Goal: Task Accomplishment & Management: Manage account settings

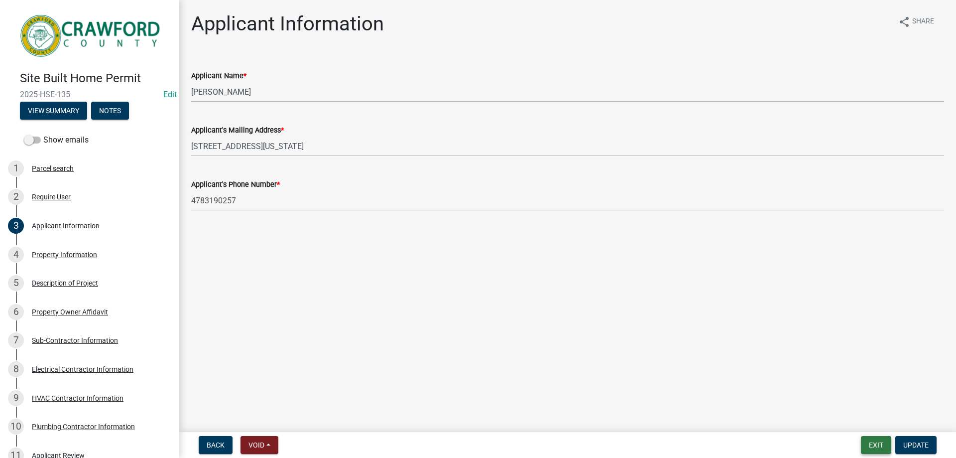
click at [885, 445] on button "Exit" at bounding box center [876, 445] width 30 height 18
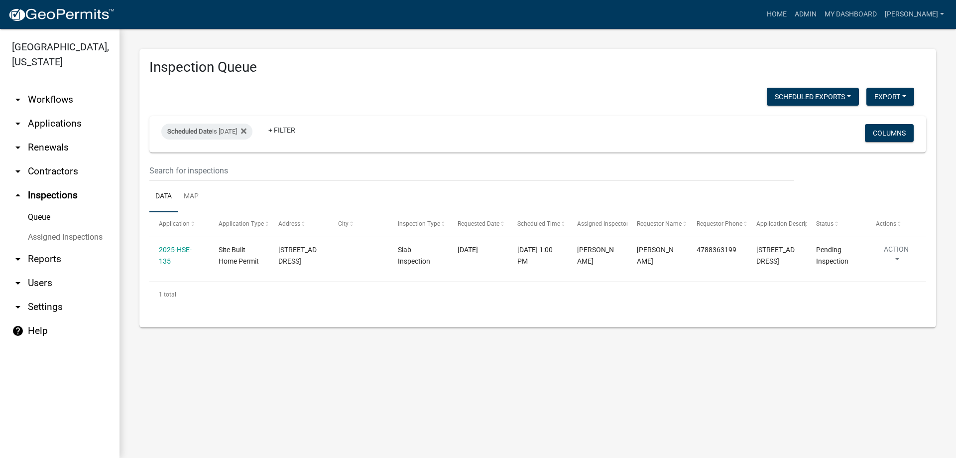
click at [63, 119] on link "arrow_drop_down Applications" at bounding box center [60, 124] width 120 height 24
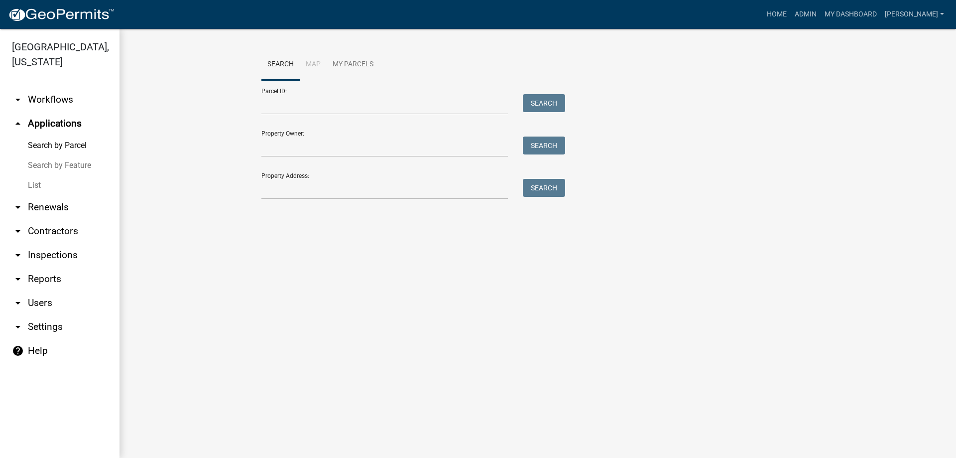
click at [50, 190] on link "List" at bounding box center [60, 185] width 120 height 20
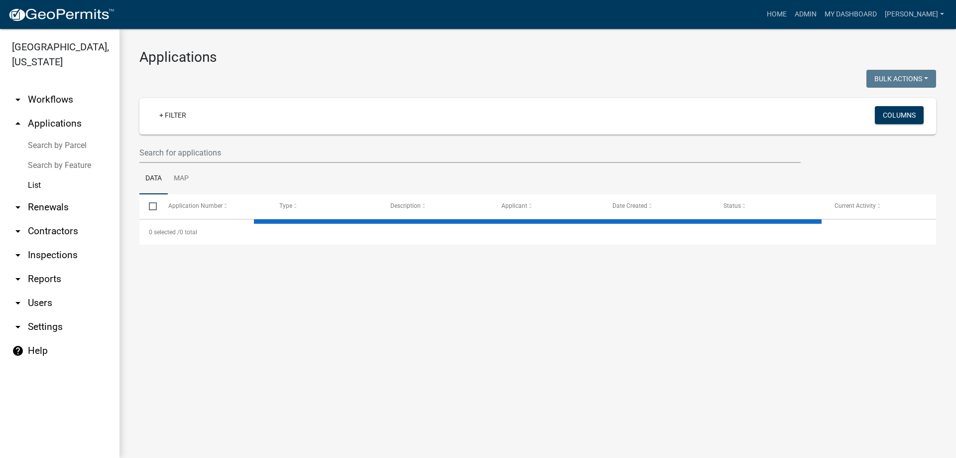
select select "3: 100"
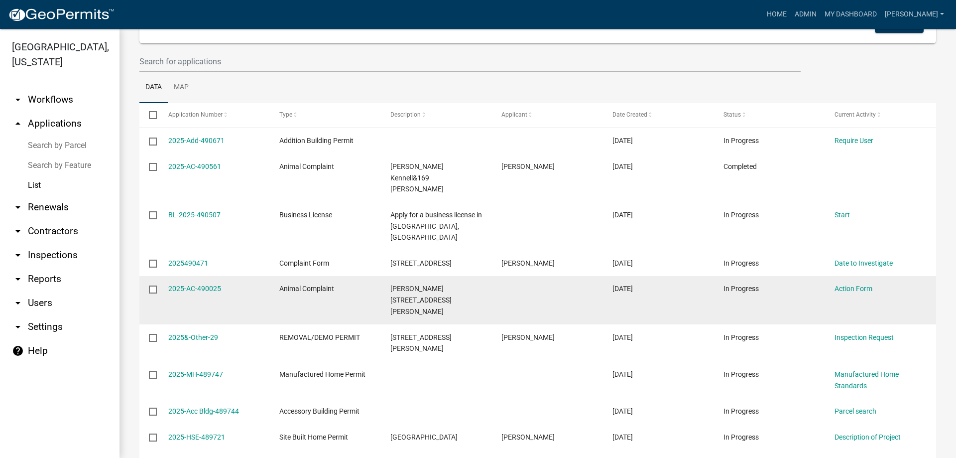
scroll to position [100, 0]
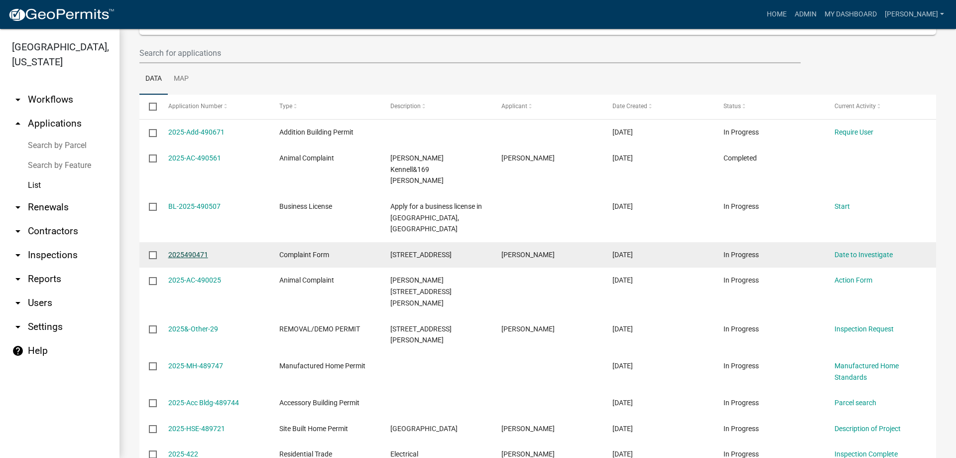
click at [198, 251] on link "2025490471" at bounding box center [188, 255] width 40 height 8
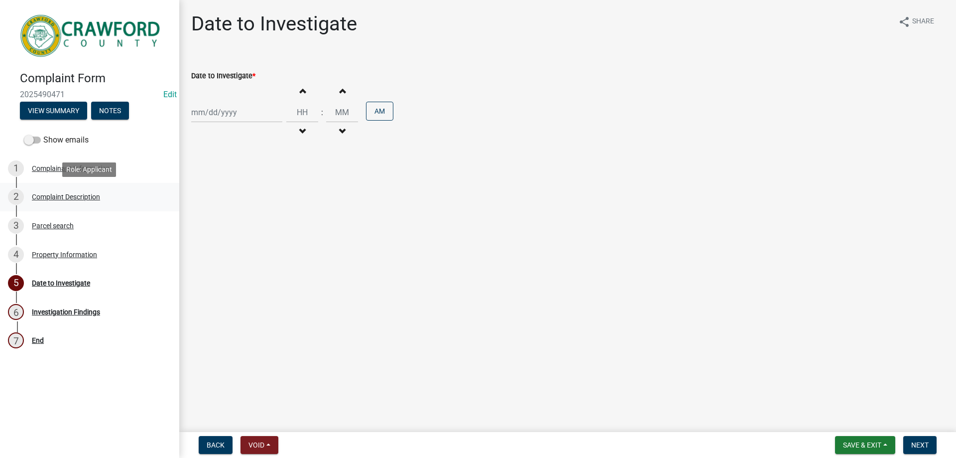
click at [106, 200] on div "2 Complaint Description" at bounding box center [85, 197] width 155 height 16
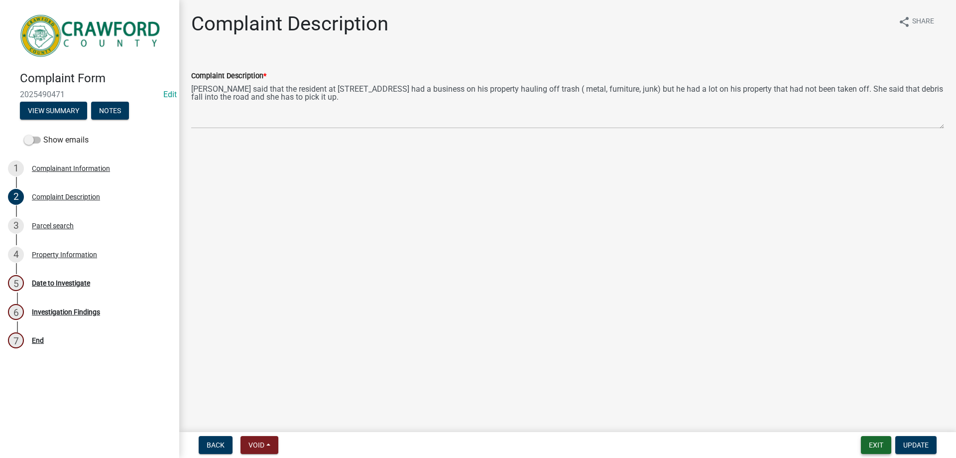
click at [872, 450] on button "Exit" at bounding box center [876, 445] width 30 height 18
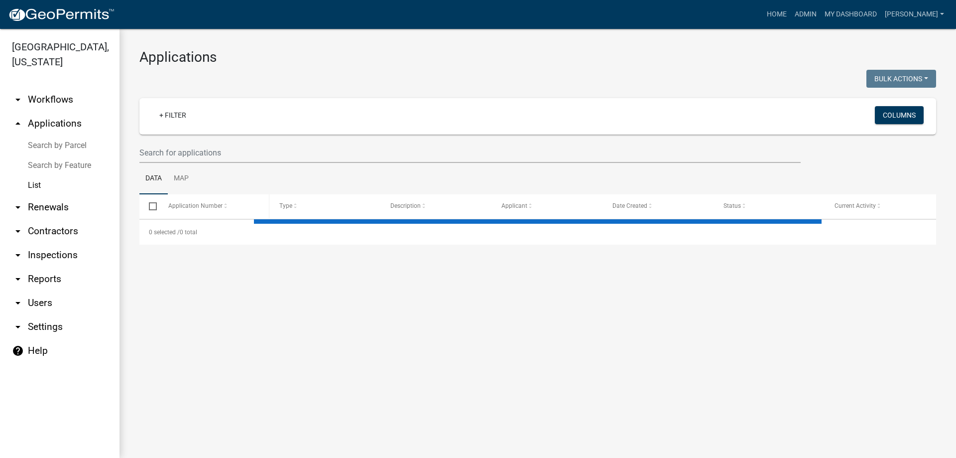
select select "3: 100"
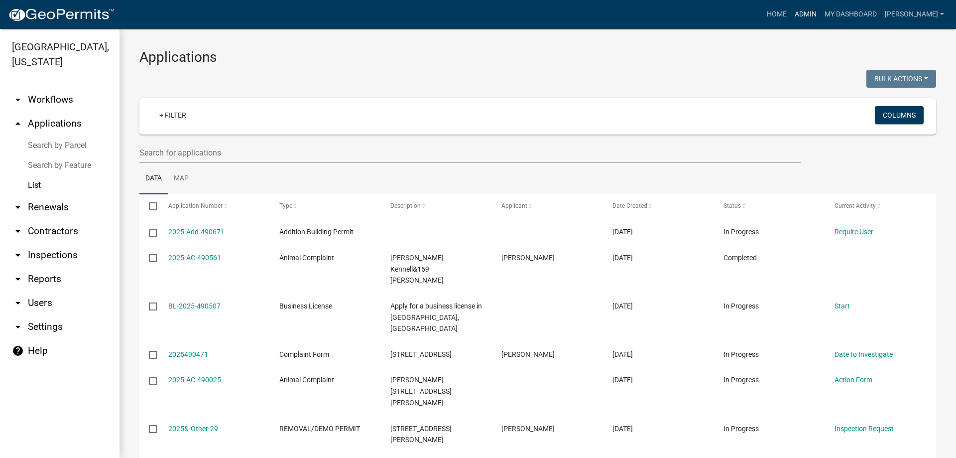
click at [821, 7] on link "Admin" at bounding box center [806, 14] width 30 height 19
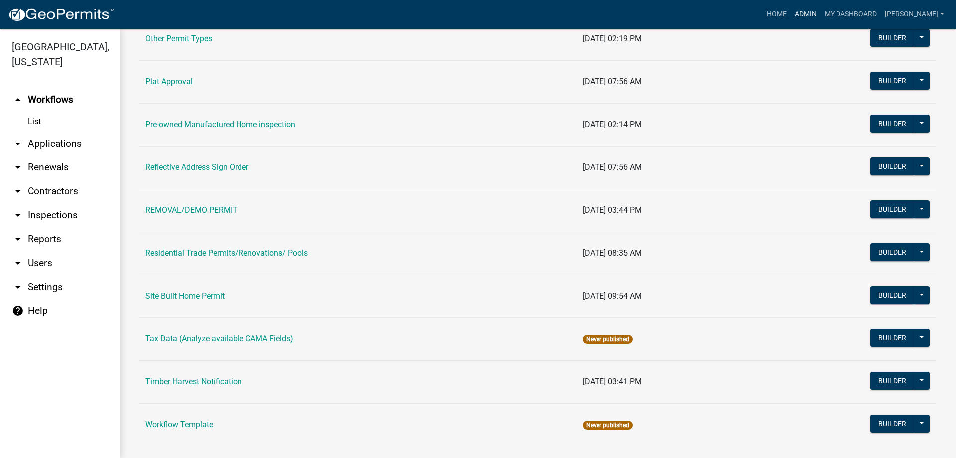
scroll to position [942, 0]
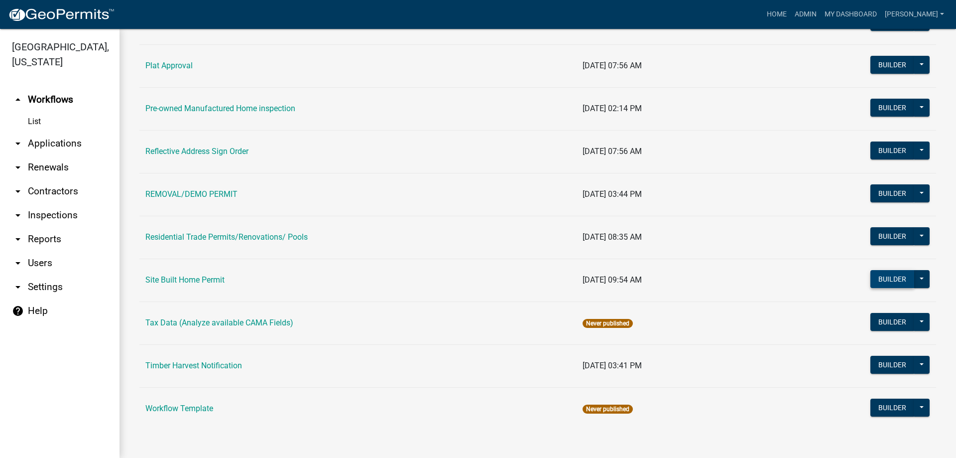
click at [902, 283] on button "Builder" at bounding box center [893, 279] width 44 height 18
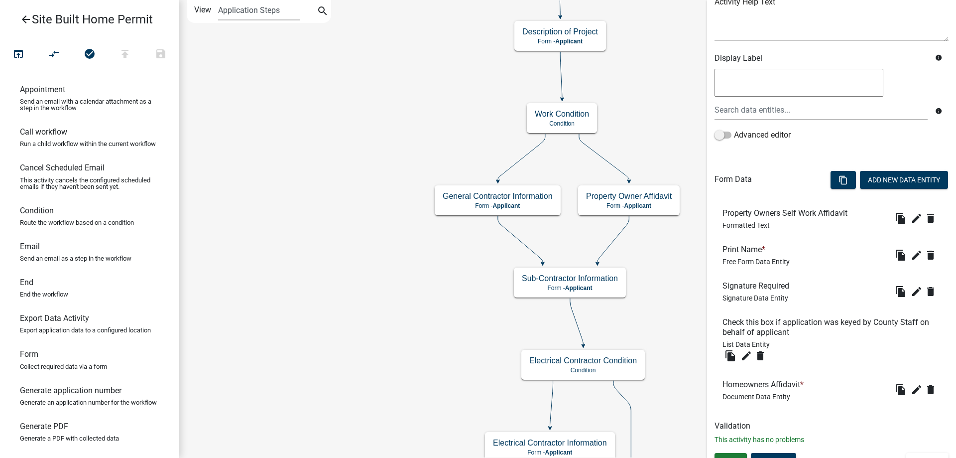
scroll to position [147, 0]
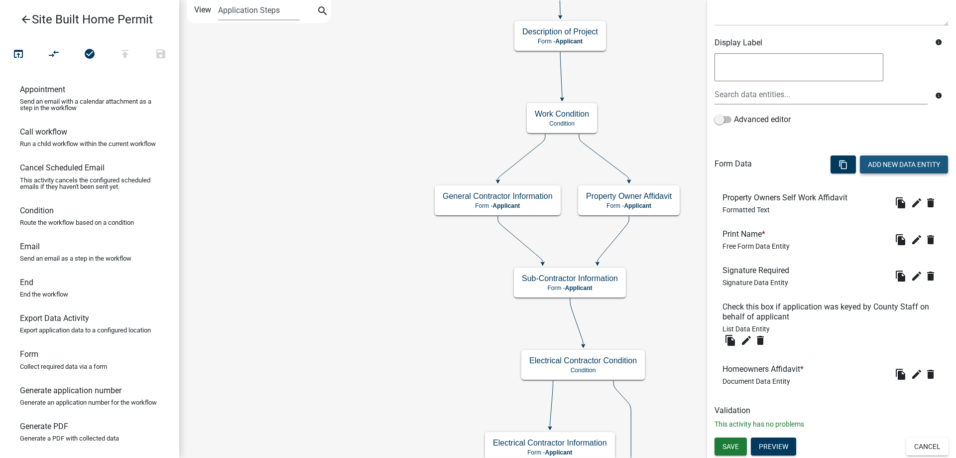
click at [887, 162] on button "Add New Data Entity" at bounding box center [904, 164] width 88 height 18
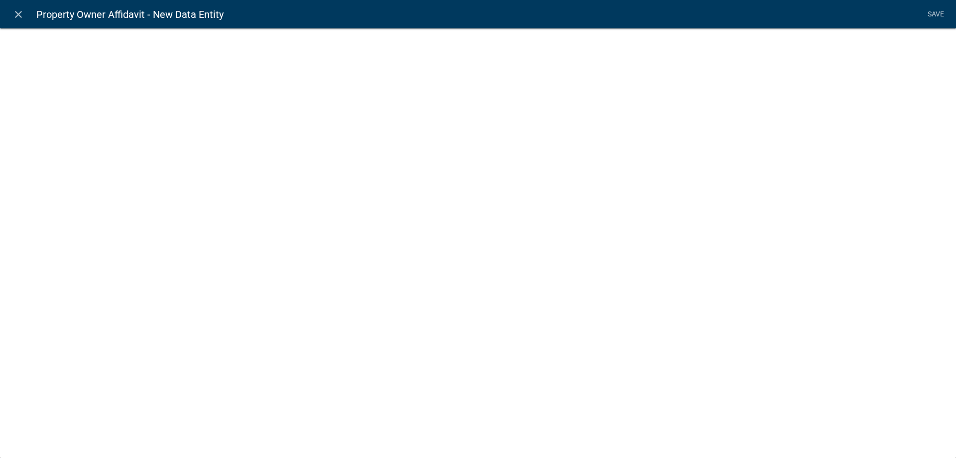
select select
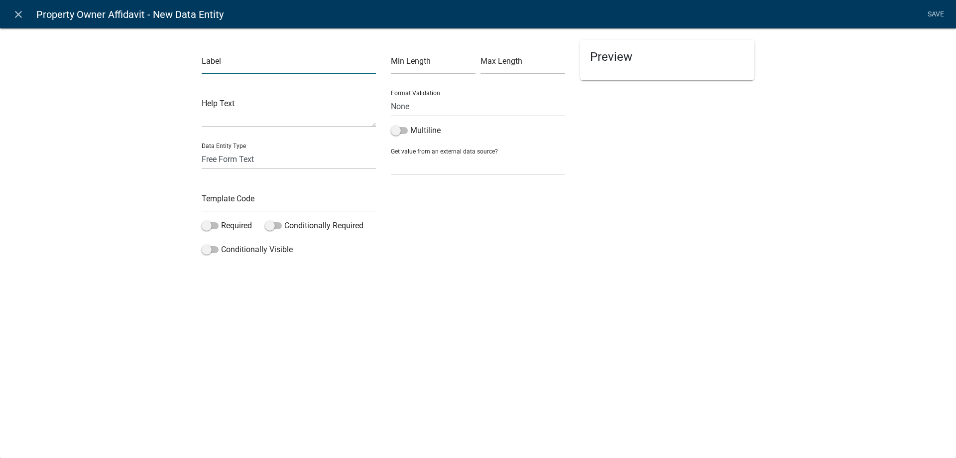
click at [267, 72] on input "text" at bounding box center [289, 64] width 174 height 20
click at [203, 164] on select "Free Form Text Document Display Entity Value Fee Numeric Data Date Map Sketch D…" at bounding box center [289, 159] width 174 height 20
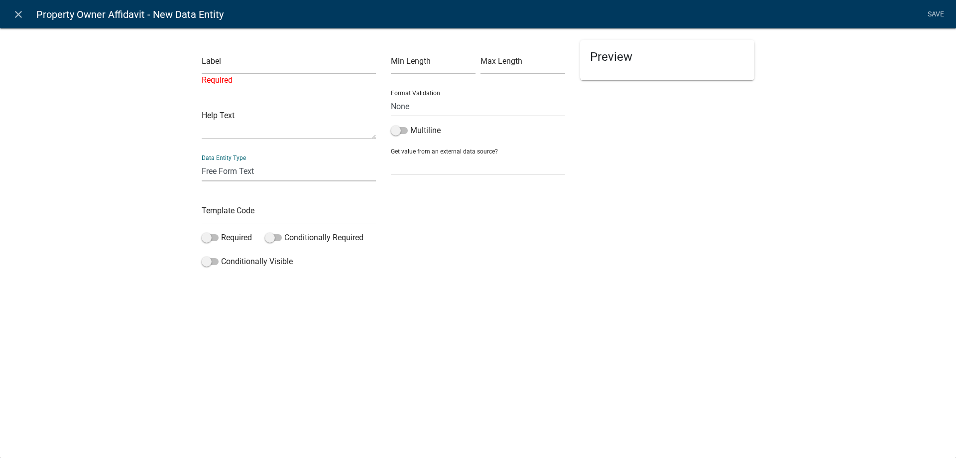
select select "document"
click at [202, 161] on select "Free Form Text Document Display Entity Value Fee Numeric Data Date Map Sketch D…" at bounding box center [289, 171] width 174 height 20
select select "document"
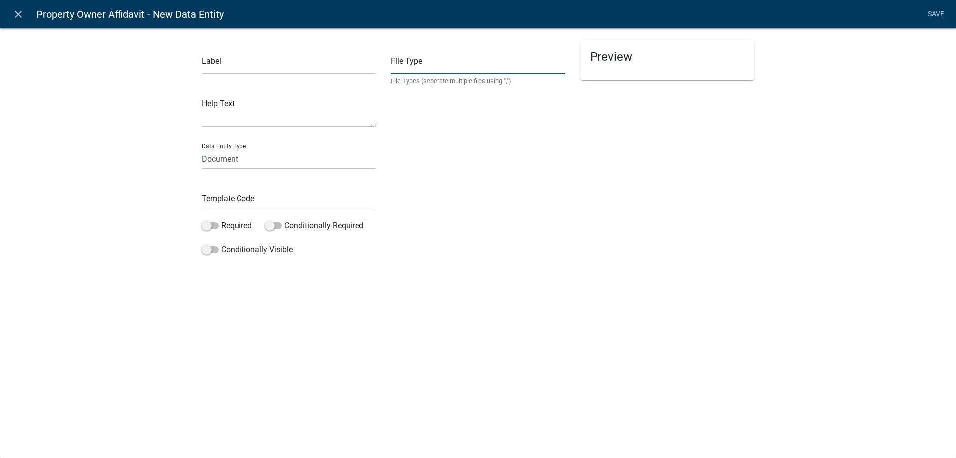
click at [417, 71] on input "text" at bounding box center [478, 64] width 174 height 20
click at [244, 200] on input "text" at bounding box center [289, 201] width 174 height 20
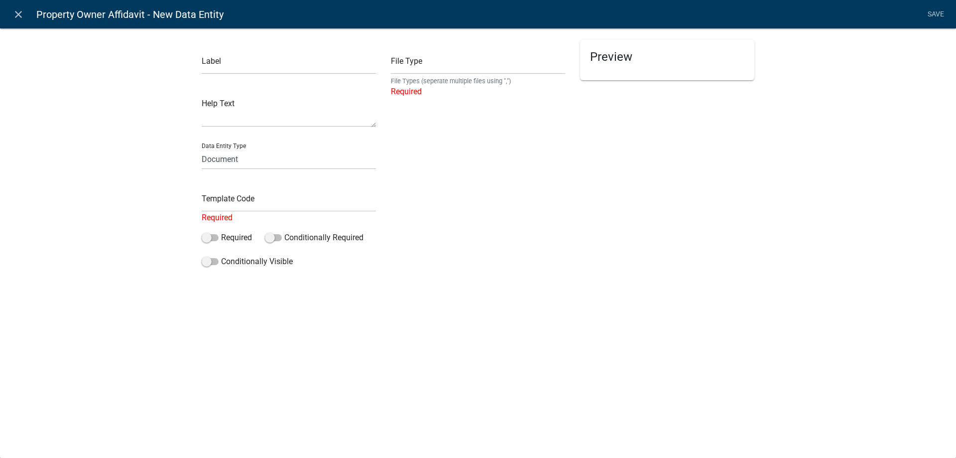
click at [509, 244] on div "File Type File Types (seperate multiple files using ",") Required" at bounding box center [478, 156] width 189 height 232
click at [271, 155] on select "Free Form Text Document Display Entity Value Fee Numeric Data Date Map Sketch D…" at bounding box center [289, 159] width 174 height 20
click at [128, 179] on div "Label Help Text Data Entity Type Free Form Text Document Display Entity Value F…" at bounding box center [478, 152] width 956 height 280
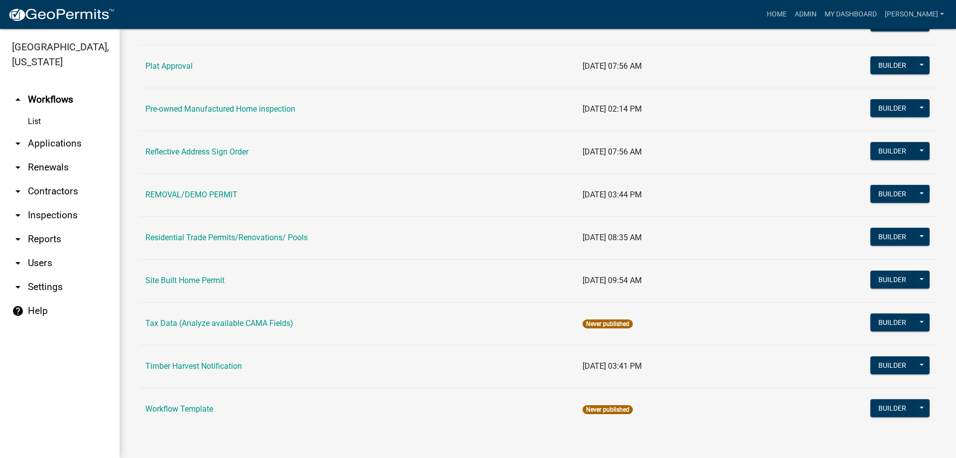
scroll to position [942, 0]
click at [876, 274] on button "Builder" at bounding box center [893, 279] width 44 height 18
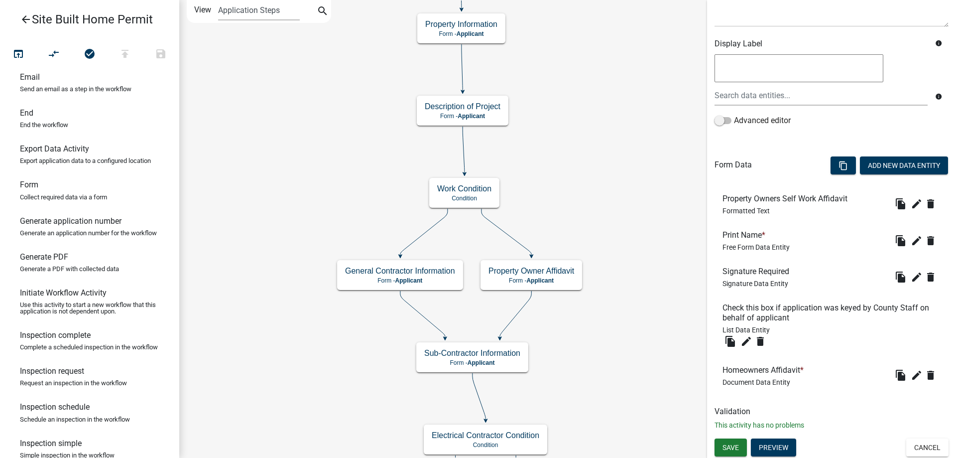
scroll to position [147, 0]
click at [530, 254] on icon at bounding box center [507, 232] width 50 height 47
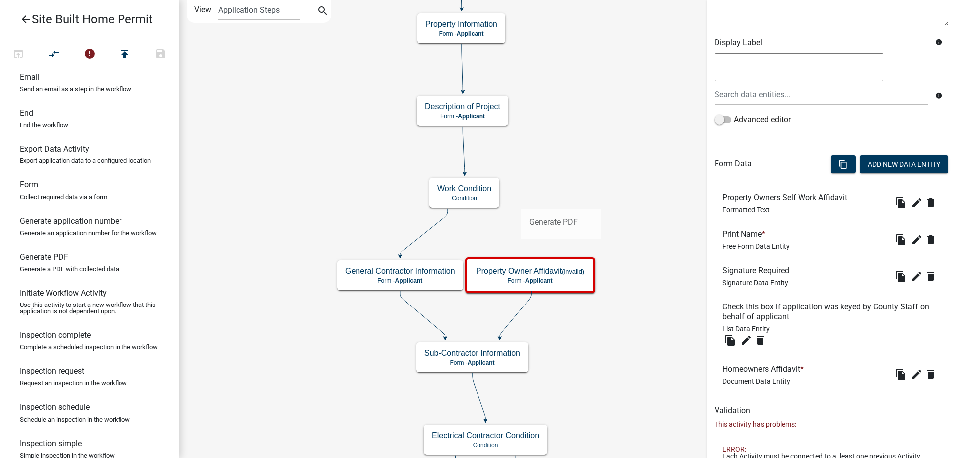
drag, startPoint x: 66, startPoint y: 280, endPoint x: 522, endPoint y: 201, distance: 462.1
click at [522, 201] on div "arrow_back Site Built Home Permit open_in_browser compare_arrows error publish …" at bounding box center [478, 229] width 956 height 458
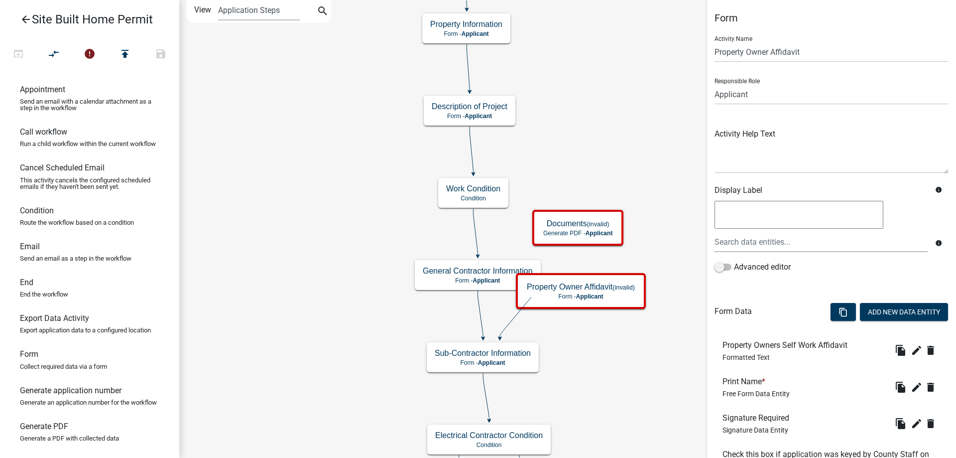
scroll to position [169, 0]
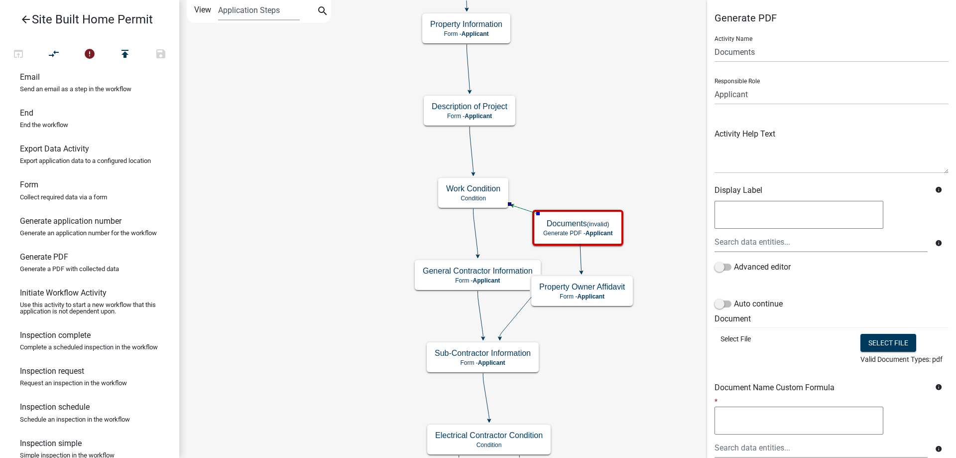
click at [532, 210] on icon at bounding box center [525, 209] width 25 height 8
click at [580, 256] on icon at bounding box center [580, 258] width 1 height 28
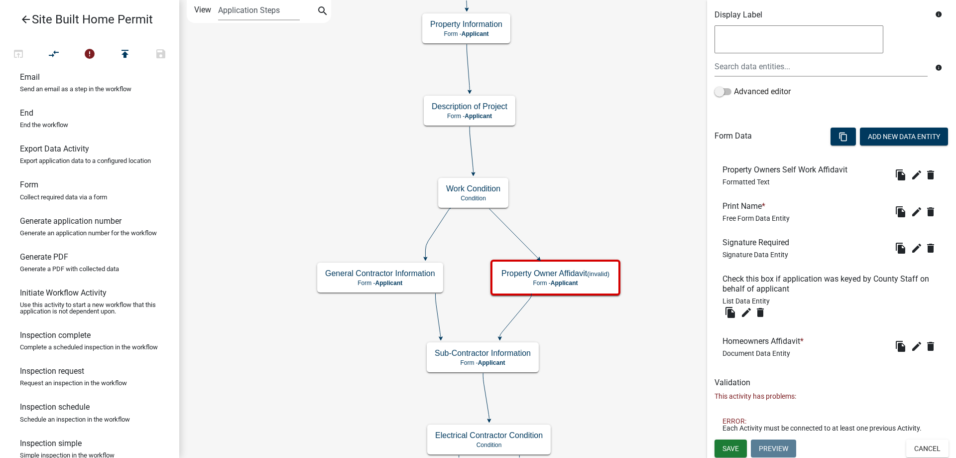
scroll to position [177, 0]
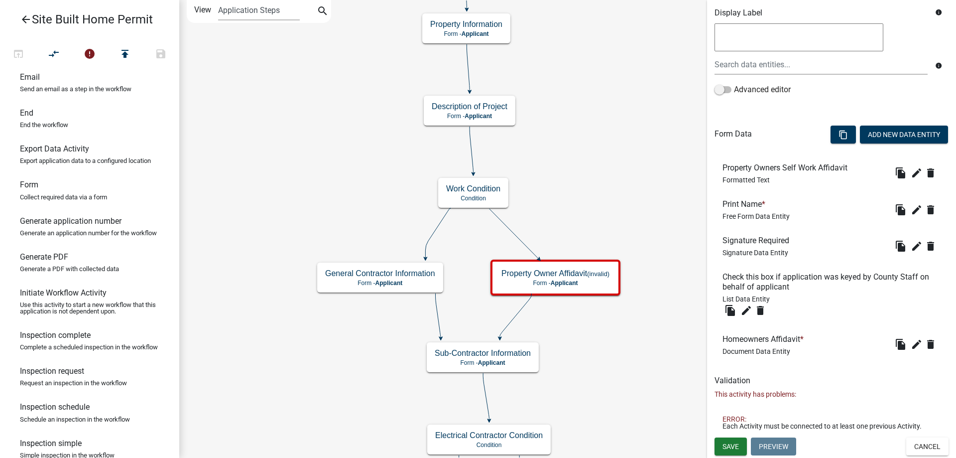
click at [735, 444] on span "Save" at bounding box center [731, 446] width 16 height 8
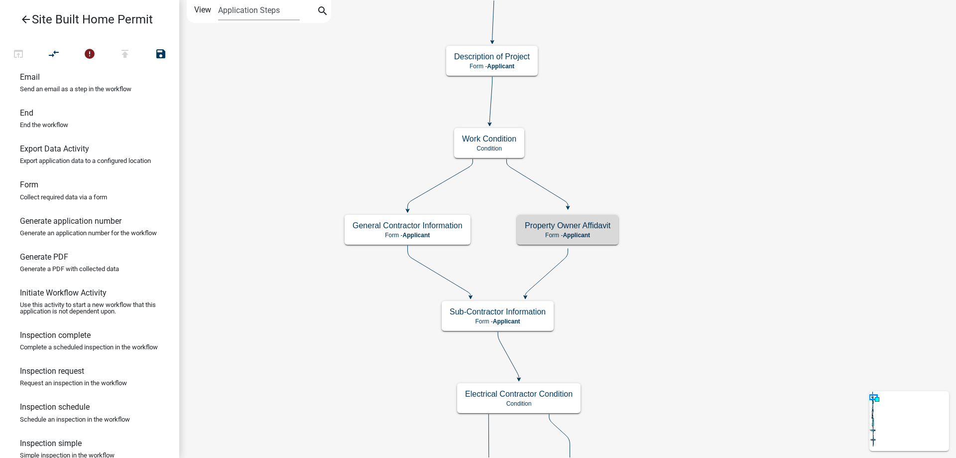
scroll to position [0, 0]
click at [604, 225] on small "(invalid)" at bounding box center [610, 225] width 22 height 7
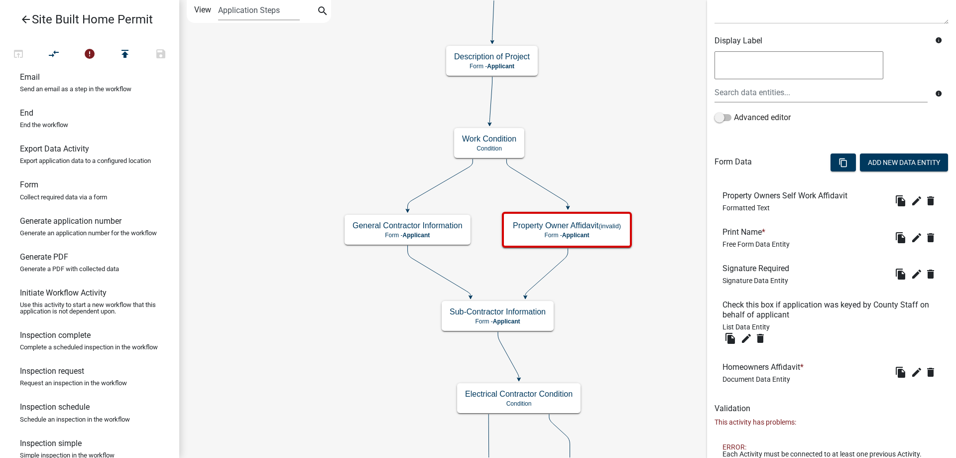
scroll to position [177, 0]
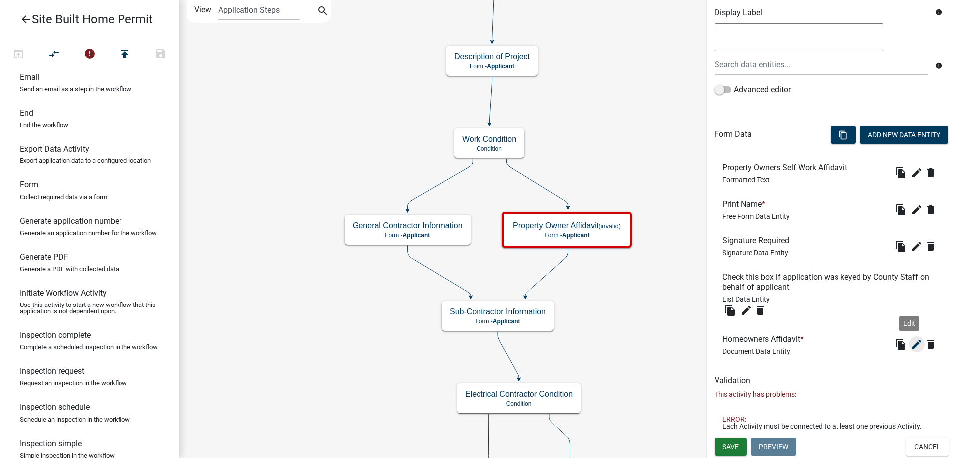
click at [911, 346] on icon "edit" at bounding box center [917, 344] width 12 height 12
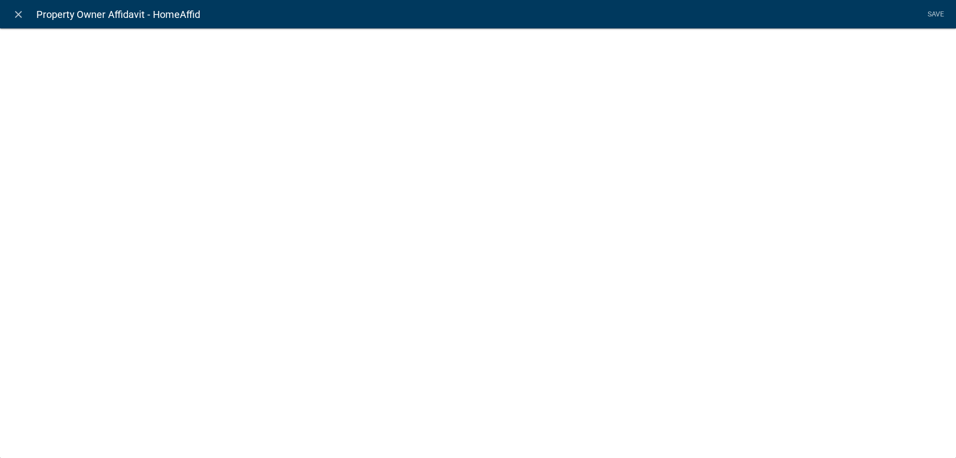
select select "document"
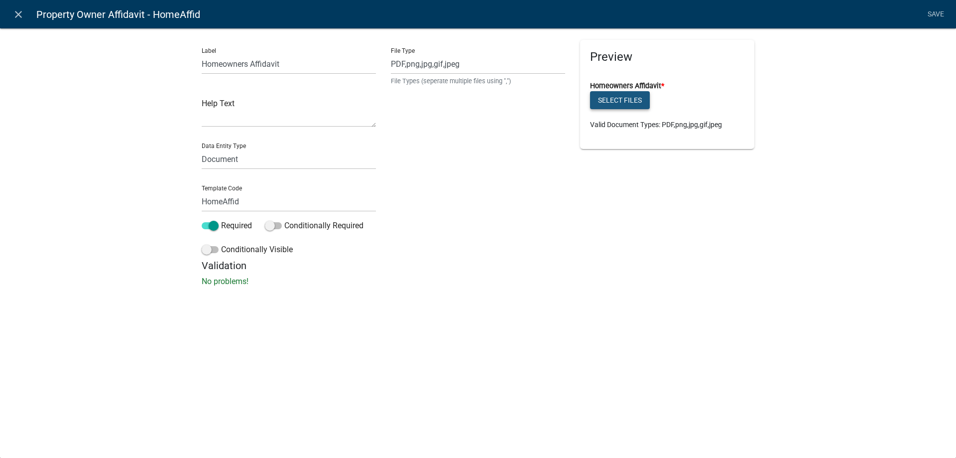
click at [612, 102] on button "Select files" at bounding box center [620, 100] width 60 height 18
click at [484, 65] on input "PDF,png,jpg,gif,jpeg" at bounding box center [478, 64] width 174 height 20
click at [523, 162] on div "File Type PDF,png,jpg,gif,jpeg File Types (seperate multiple files using ",")" at bounding box center [478, 150] width 189 height 220
drag, startPoint x: 526, startPoint y: 85, endPoint x: 377, endPoint y: 91, distance: 149.0
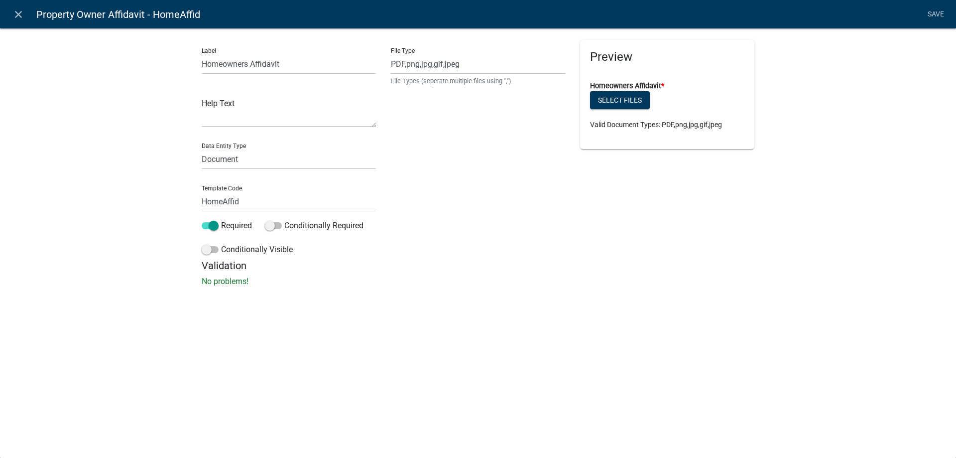
click at [377, 91] on div "Label Homeowners Affidavit Help Text Data Entity Type Free Form Text Document D…" at bounding box center [478, 150] width 568 height 220
click at [385, 88] on div "File Type PDF,png,jpg,gif,jpeg File Types (seperate multiple files using ",")" at bounding box center [478, 150] width 189 height 220
click at [483, 101] on div "File Type PDF,png,jpg,gif,jpeg File Types (seperate multiple files using ",")" at bounding box center [478, 150] width 189 height 220
click at [541, 183] on div "File Type PDF,png,jpg,gif,jpeg File Types (seperate multiple files using ",")" at bounding box center [478, 150] width 189 height 220
click at [550, 326] on div "close Property Owner Affidavit - HomeAffid Save Label Homeowners Affidavit Help…" at bounding box center [478, 229] width 956 height 458
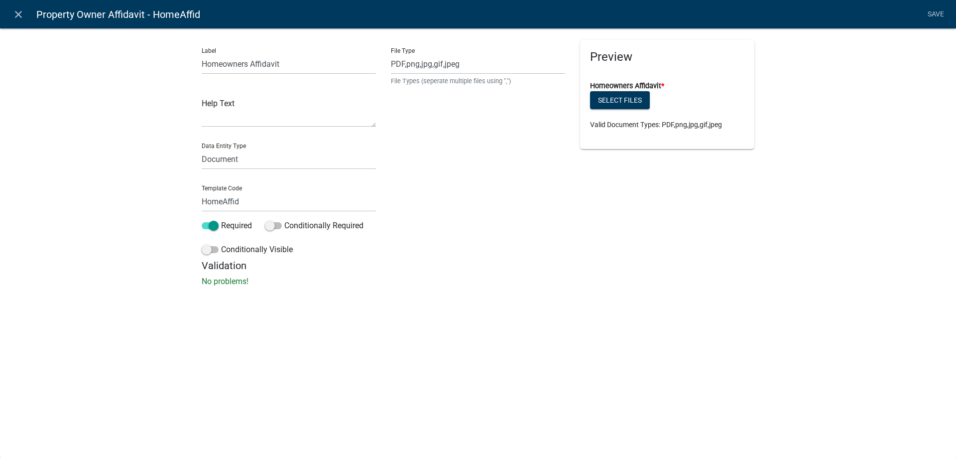
click at [299, 327] on div "close Property Owner Affidavit - HomeAffid Save Label Homeowners Affidavit Help…" at bounding box center [478, 229] width 956 height 458
drag, startPoint x: 207, startPoint y: 15, endPoint x: 117, endPoint y: 15, distance: 89.7
click at [120, 15] on nav "close Property Owner Affidavit - HomeAffid Save" at bounding box center [478, 14] width 956 height 28
drag, startPoint x: 36, startPoint y: 15, endPoint x: 192, endPoint y: 9, distance: 155.5
click at [192, 9] on span "Property Owner Affidavit - HomeAffid" at bounding box center [118, 14] width 164 height 20
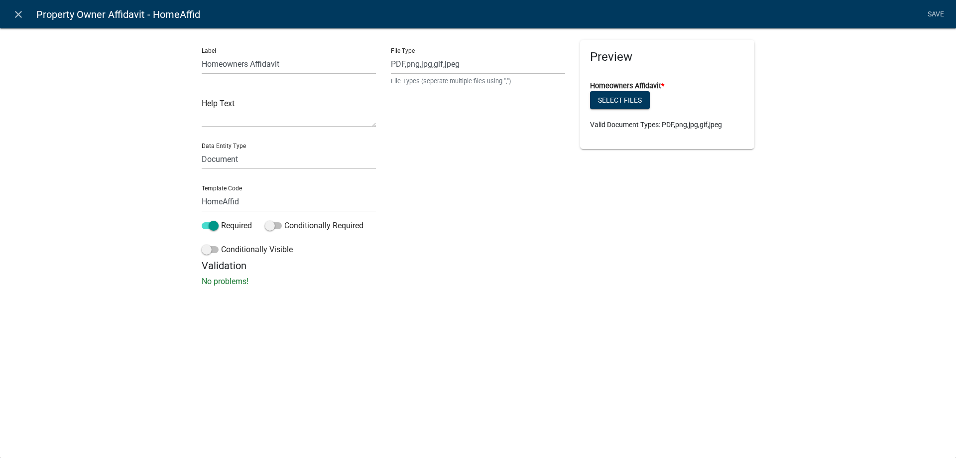
click at [200, 13] on nav "close Property Owner Affidavit - HomeAffid Save" at bounding box center [478, 14] width 956 height 28
drag, startPoint x: 200, startPoint y: 14, endPoint x: 55, endPoint y: 11, distance: 145.0
click at [55, 11] on nav "close Property Owner Affidavit - HomeAffid Save" at bounding box center [478, 14] width 956 height 28
click at [39, 19] on span "Property Owner Affidavit - HomeAffid" at bounding box center [118, 14] width 164 height 20
click at [41, 57] on div "Label Homeowners Affidavit Help Text Data Entity Type Free Form Text Document D…" at bounding box center [478, 160] width 956 height 296
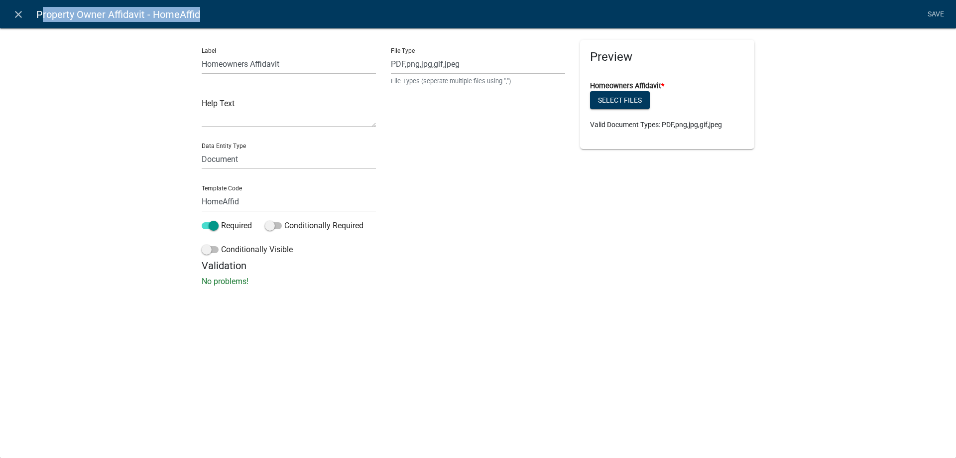
drag, startPoint x: 37, startPoint y: 15, endPoint x: 196, endPoint y: 22, distance: 159.6
click at [196, 23] on span "Property Owner Affidavit - HomeAffid" at bounding box center [118, 14] width 164 height 20
click at [203, 12] on nav "close Property Owner Affidavit - HomeAffid Save" at bounding box center [478, 14] width 956 height 28
drag, startPoint x: 203, startPoint y: 12, endPoint x: 44, endPoint y: 12, distance: 159.4
click at [44, 12] on nav "close Property Owner Affidavit - HomeAffid Save" at bounding box center [478, 14] width 956 height 28
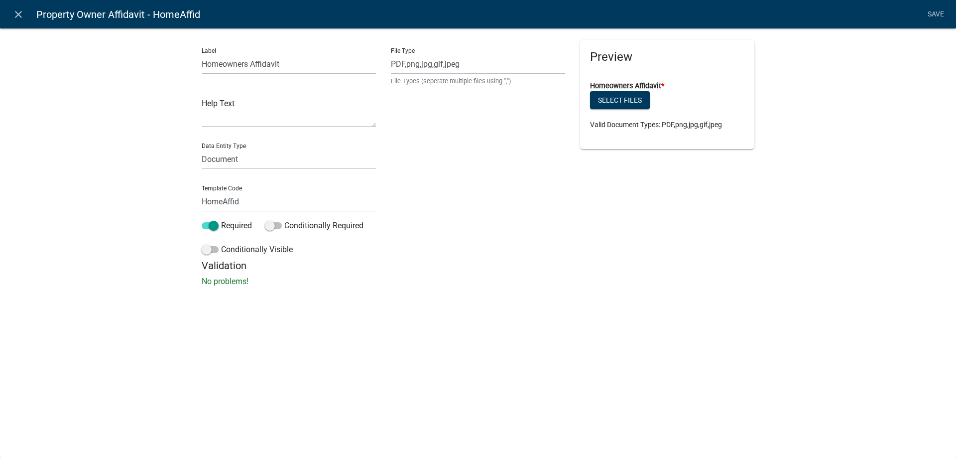
click at [66, 84] on div "Label Homeowners Affidavit Help Text Data Entity Type Free Form Text Document D…" at bounding box center [478, 160] width 956 height 296
click at [609, 95] on button "Select files" at bounding box center [620, 100] width 60 height 18
click at [930, 19] on link "Save" at bounding box center [936, 14] width 25 height 19
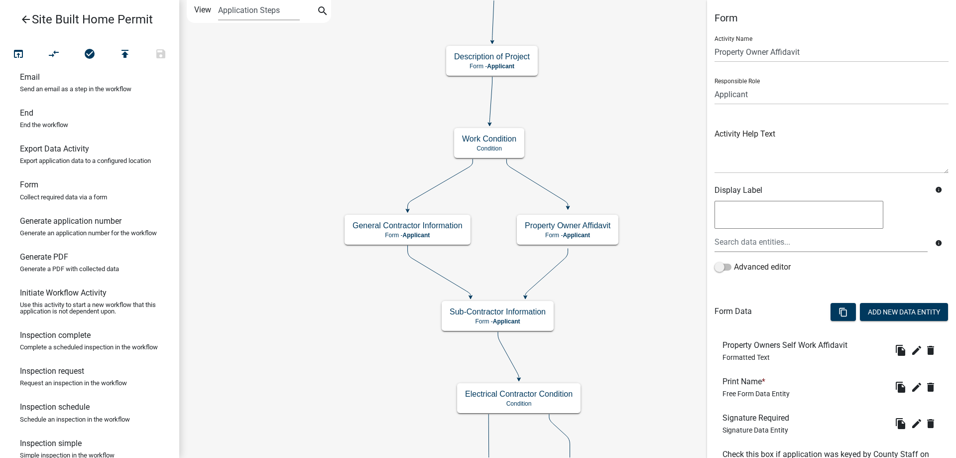
scroll to position [147, 0]
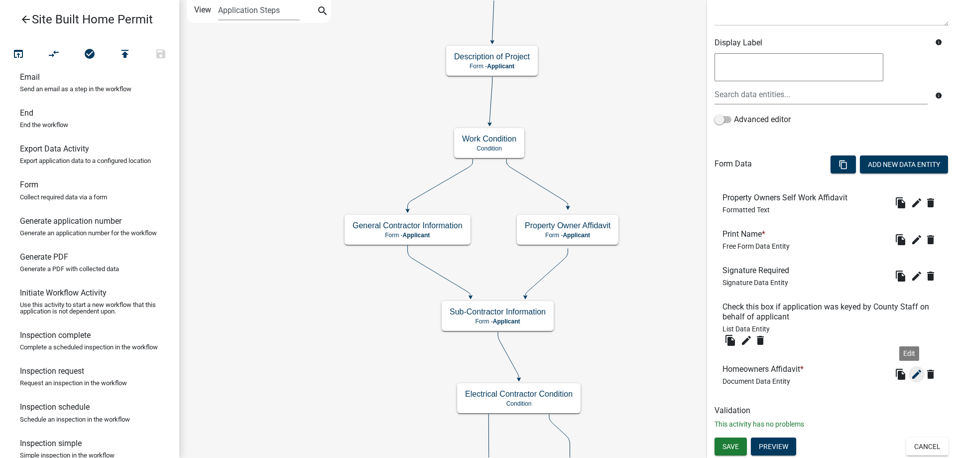
click at [913, 370] on icon "edit" at bounding box center [917, 374] width 12 height 12
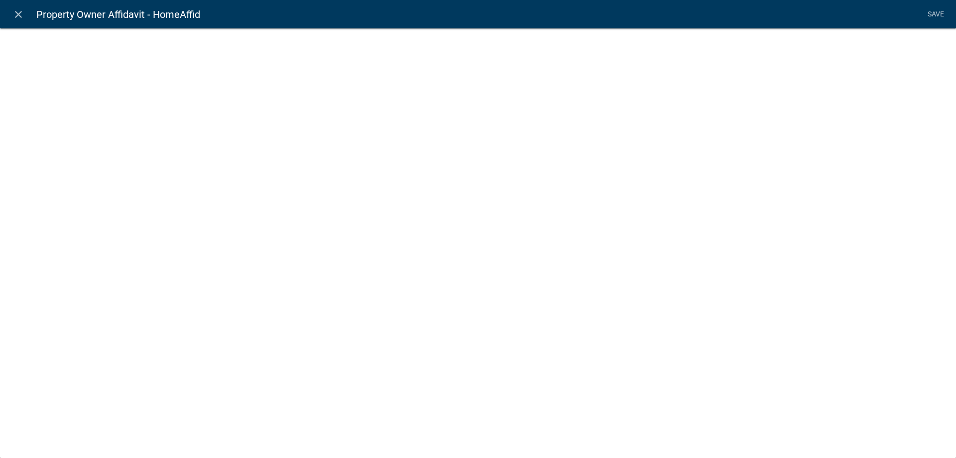
select select "document"
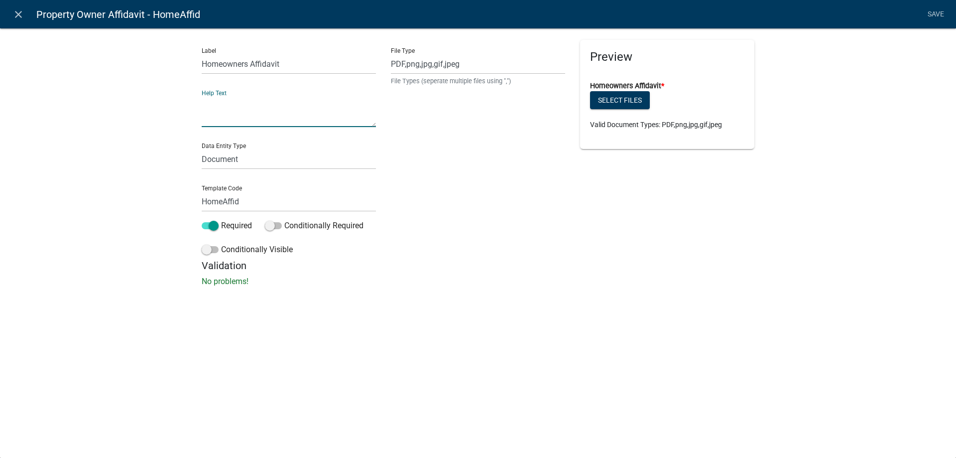
click at [258, 110] on textarea at bounding box center [289, 111] width 174 height 31
drag, startPoint x: 258, startPoint y: 110, endPoint x: 213, endPoint y: 117, distance: 44.9
click at [930, 15] on link "Save" at bounding box center [936, 14] width 25 height 19
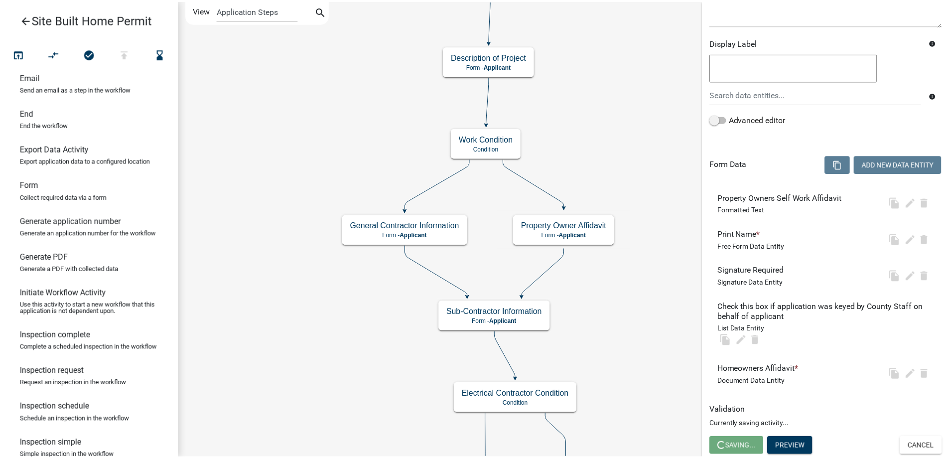
scroll to position [0, 0]
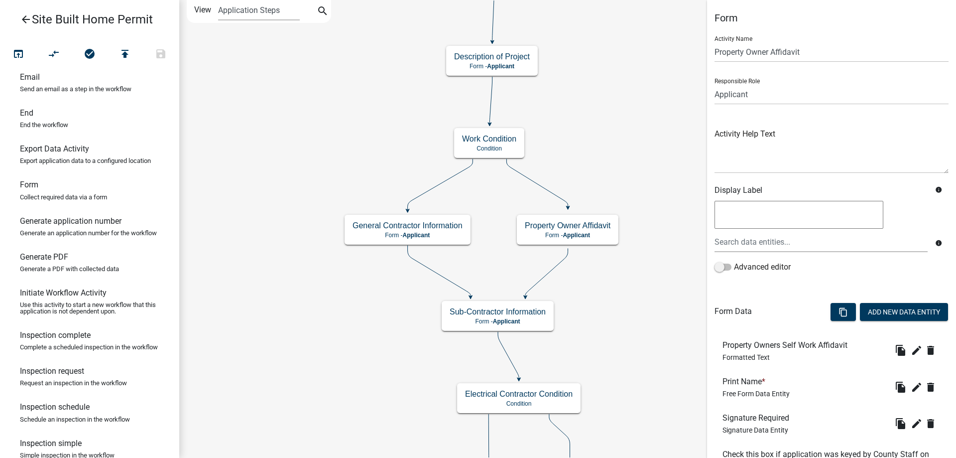
click at [20, 11] on link "arrow_back Site Built Home Permit" at bounding box center [85, 19] width 155 height 23
click at [22, 16] on icon "arrow_back" at bounding box center [26, 20] width 12 height 14
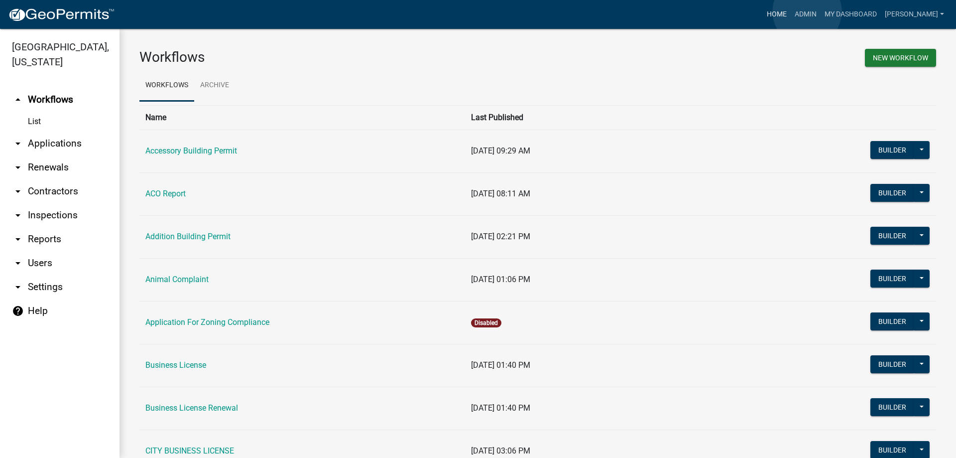
click at [791, 11] on link "Home" at bounding box center [777, 14] width 28 height 19
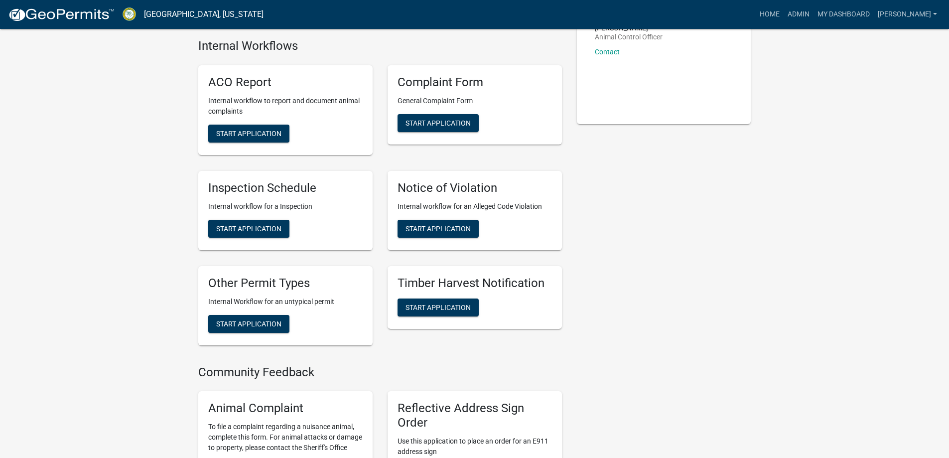
scroll to position [398, 0]
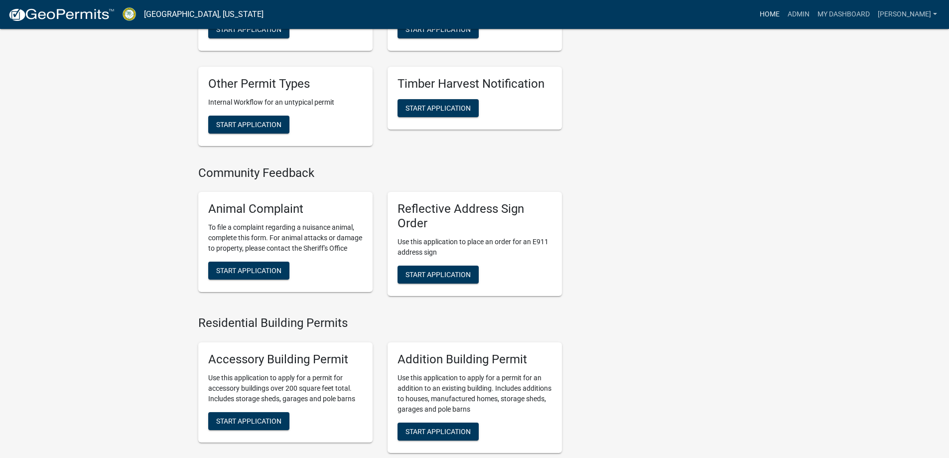
click at [784, 7] on link "Home" at bounding box center [770, 14] width 28 height 19
click at [813, 15] on link "Admin" at bounding box center [799, 14] width 30 height 19
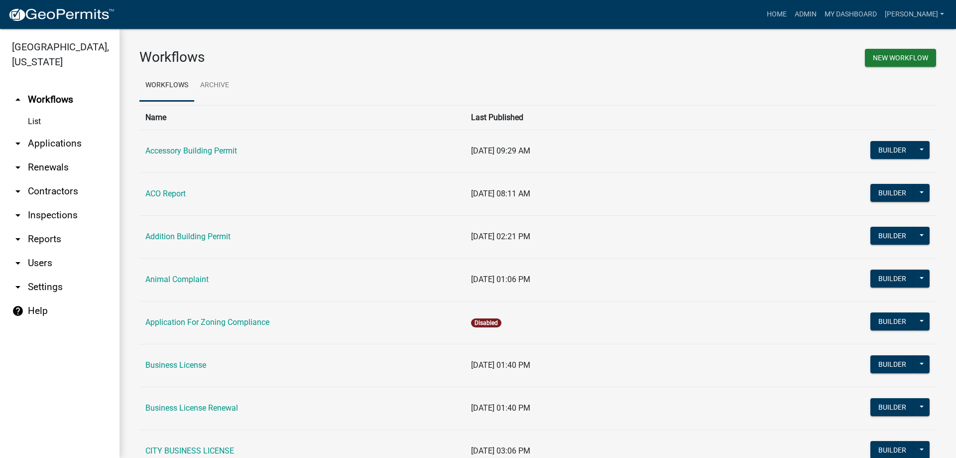
click at [70, 218] on link "arrow_drop_down Inspections" at bounding box center [60, 215] width 120 height 24
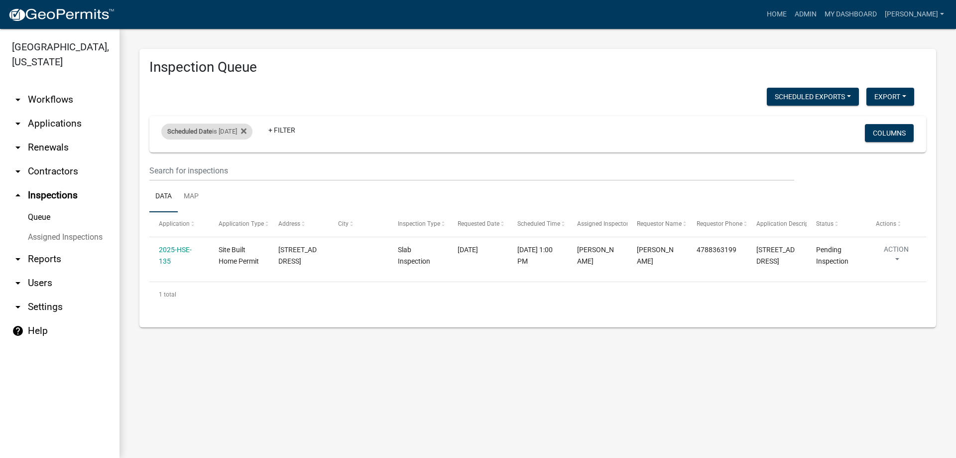
click at [233, 137] on div "Scheduled Date is 10/10/2025" at bounding box center [206, 132] width 91 height 16
click at [243, 169] on input "2025-10-10" at bounding box center [216, 168] width 70 height 20
type input "2025-10-09"
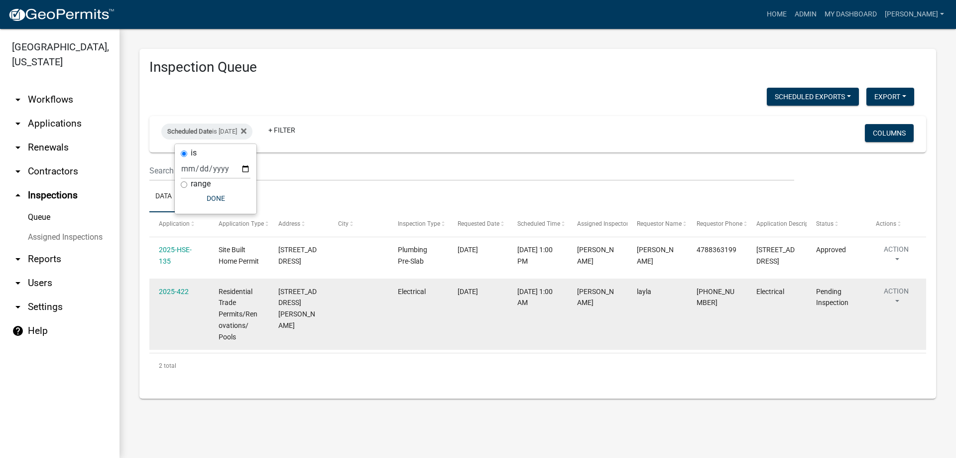
click at [449, 325] on datatable-body-cell "[DATE]" at bounding box center [478, 313] width 60 height 71
click at [182, 293] on link "2025-422" at bounding box center [174, 291] width 30 height 8
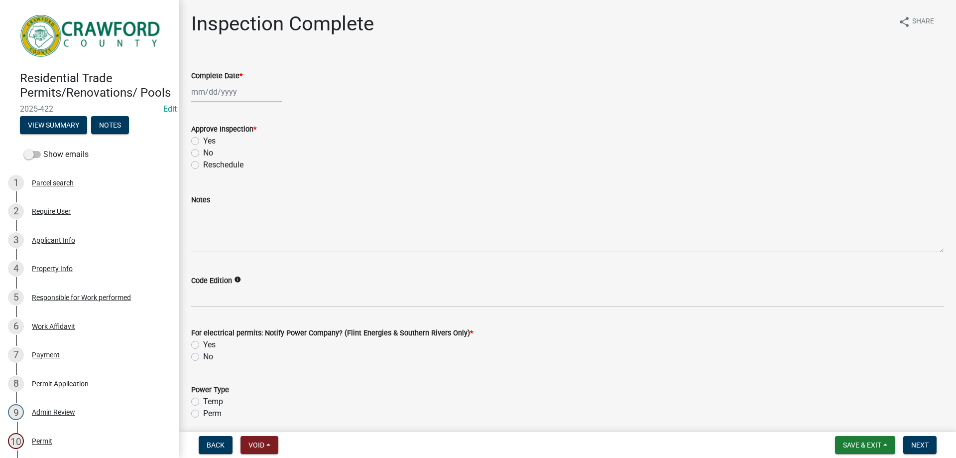
click at [218, 144] on div "Yes" at bounding box center [567, 141] width 753 height 12
click at [211, 139] on label "Yes" at bounding box center [209, 141] width 12 height 12
click at [210, 139] on input "Yes" at bounding box center [206, 138] width 6 height 6
radio input "true"
click at [205, 90] on div at bounding box center [236, 92] width 91 height 20
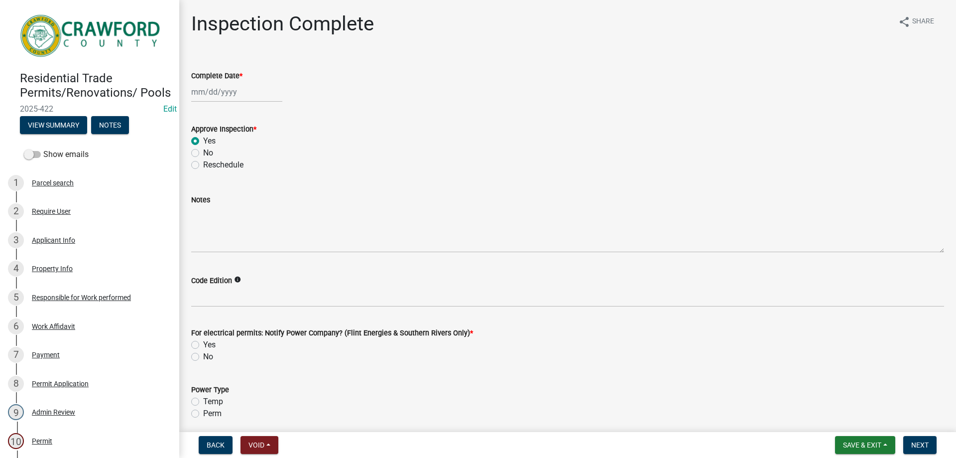
select select "10"
select select "2025"
click at [260, 159] on div "10" at bounding box center [265, 161] width 16 height 16
type input "10/10/2025"
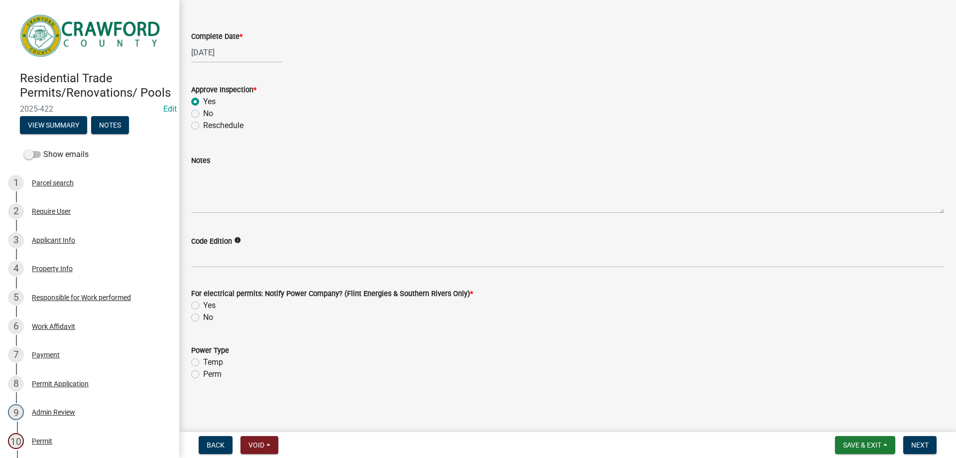
click at [203, 302] on label "Yes" at bounding box center [209, 305] width 12 height 12
click at [203, 302] on input "Yes" at bounding box center [206, 302] width 6 height 6
radio input "true"
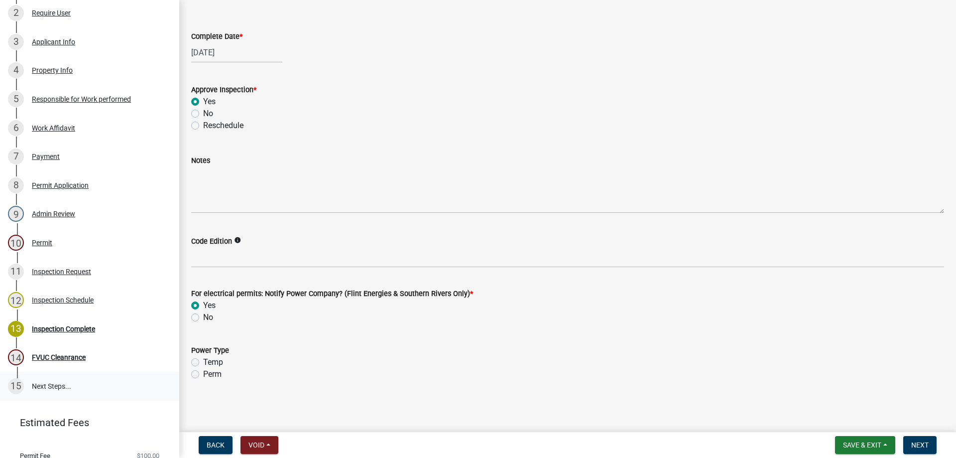
scroll to position [145, 0]
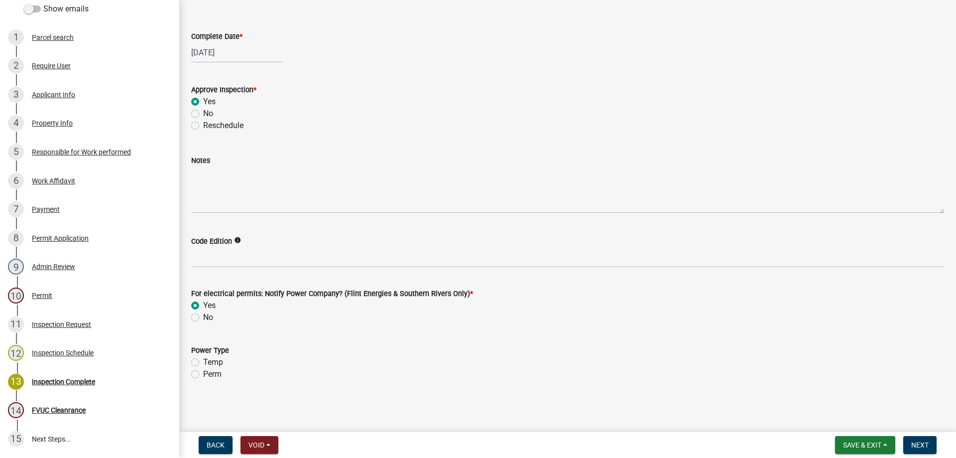
click at [203, 370] on label "Perm" at bounding box center [212, 374] width 18 height 12
click at [203, 370] on input "Perm" at bounding box center [206, 371] width 6 height 6
radio input "true"
click at [912, 438] on button "Next" at bounding box center [920, 445] width 33 height 18
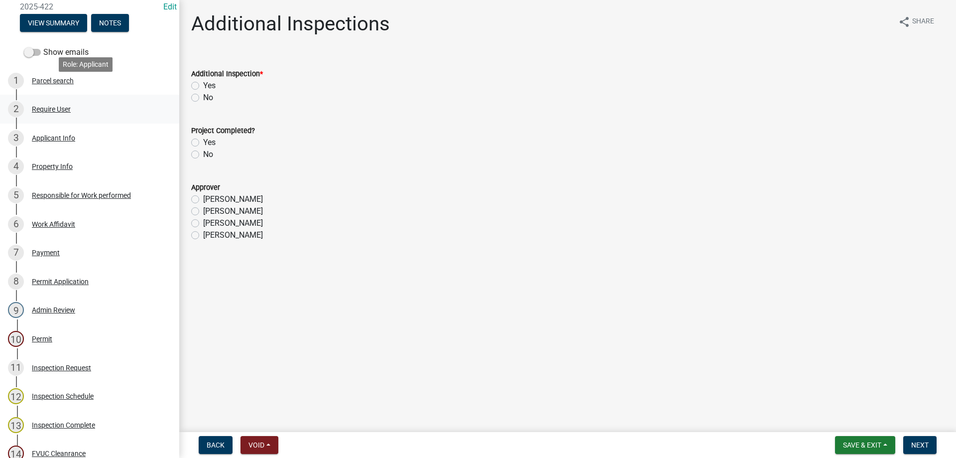
scroll to position [96, 0]
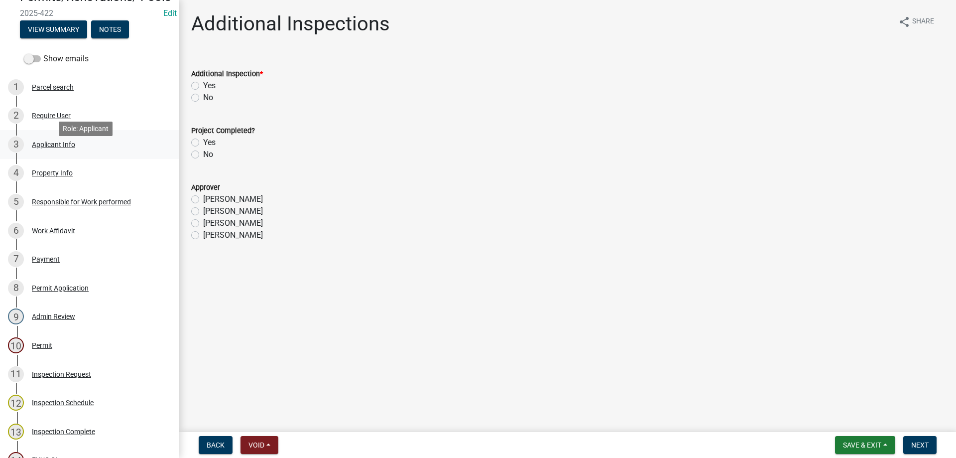
click at [96, 150] on div "3 Applicant Info" at bounding box center [85, 144] width 155 height 16
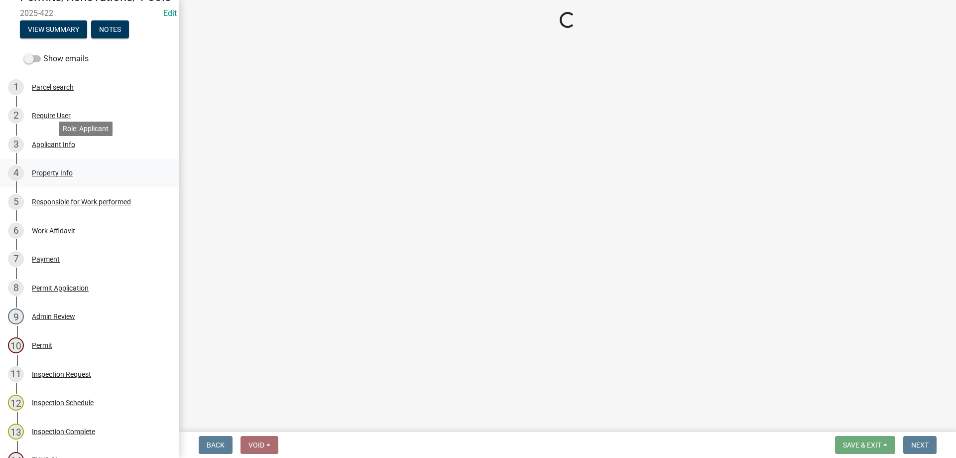
select select "9109ffdd-0fb5-42df-a5b6-3689c48fd073"
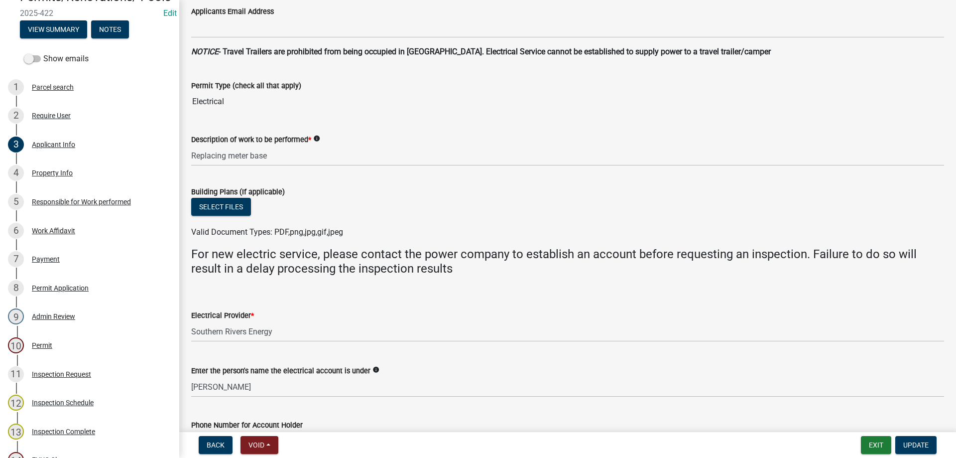
scroll to position [398, 0]
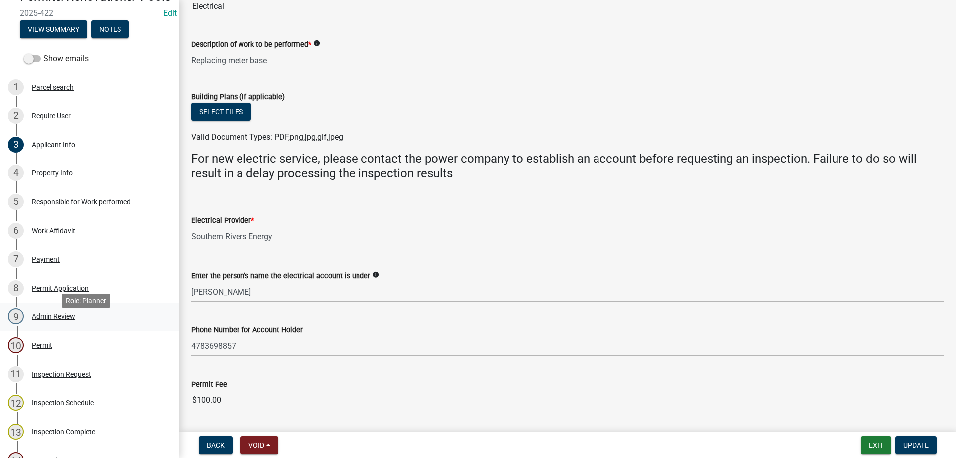
click at [95, 317] on link "9 Admin Review" at bounding box center [89, 316] width 179 height 29
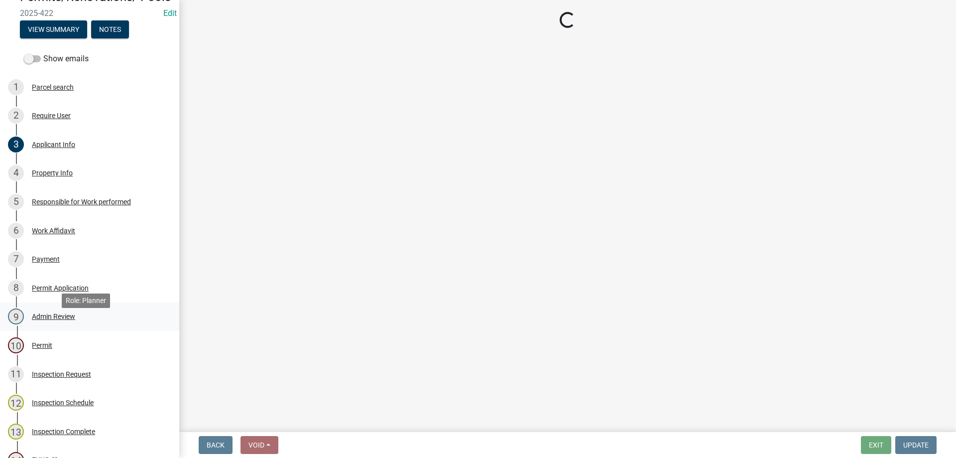
scroll to position [0, 0]
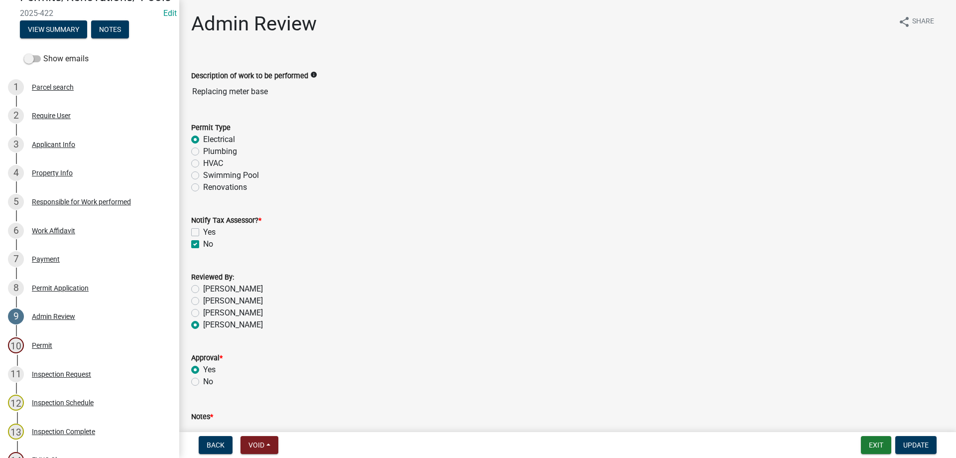
click at [108, 296] on div "8 Permit Application" at bounding box center [85, 288] width 155 height 16
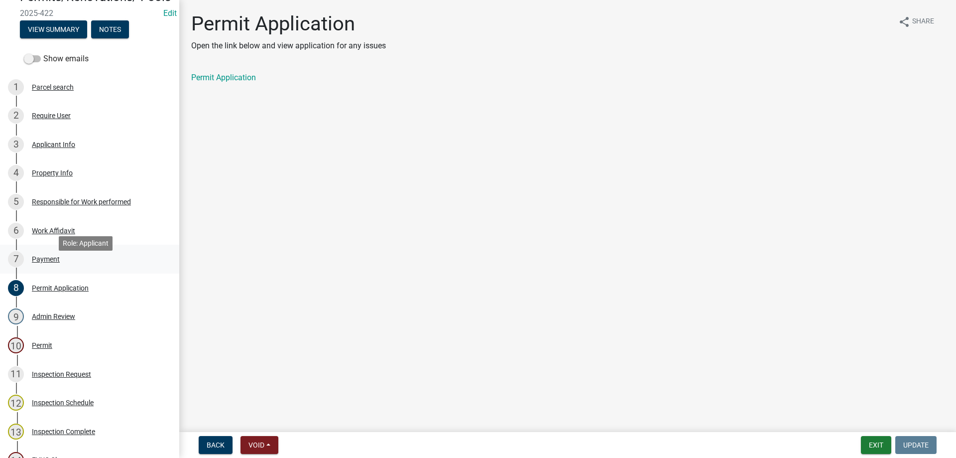
click at [99, 267] on div "7 Payment" at bounding box center [85, 259] width 155 height 16
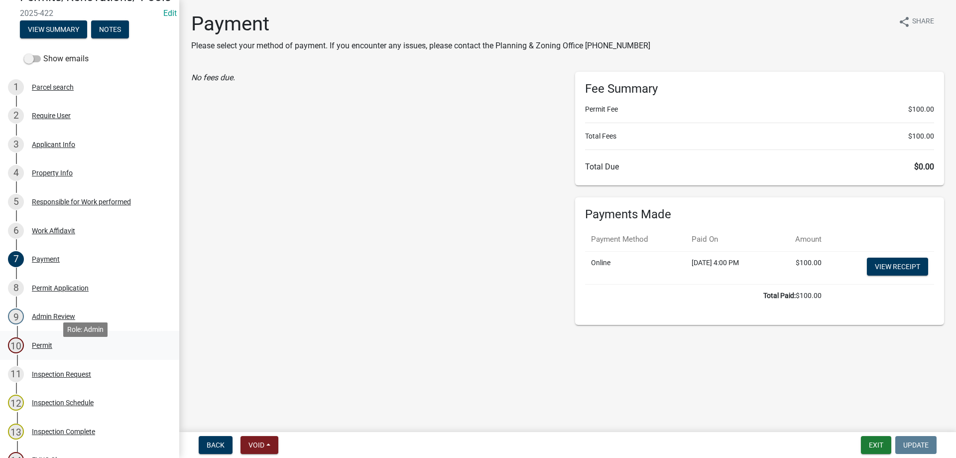
click at [51, 344] on link "10 Permit" at bounding box center [89, 345] width 179 height 29
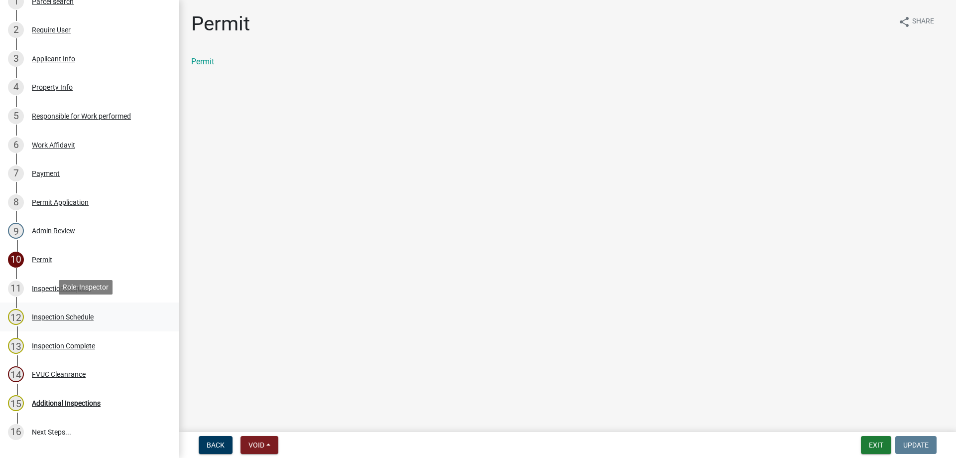
scroll to position [195, 0]
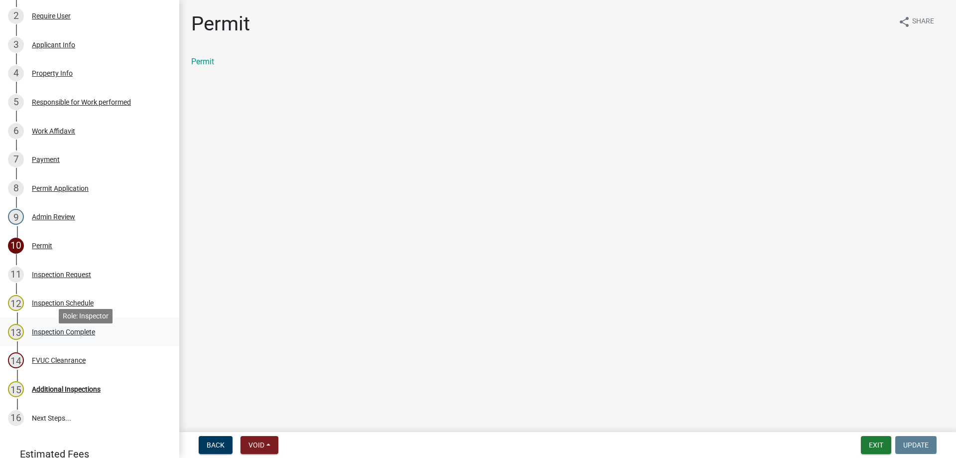
click at [98, 340] on div "13 Inspection Complete" at bounding box center [85, 332] width 155 height 16
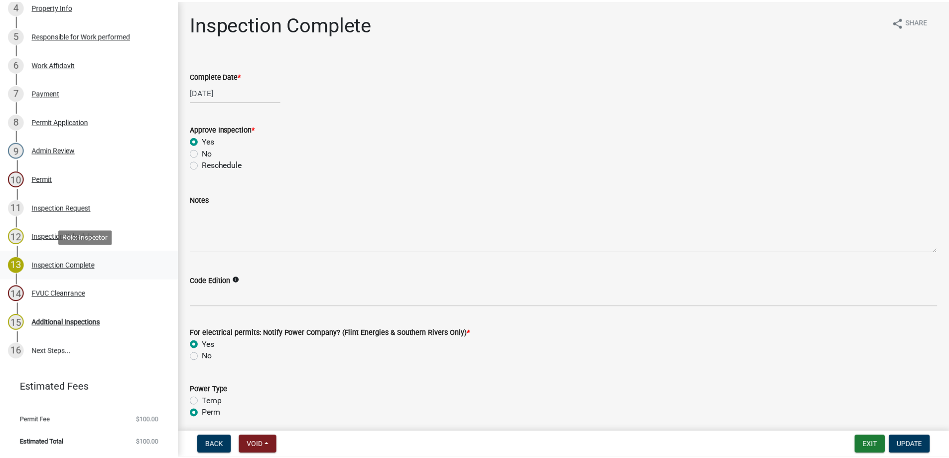
scroll to position [274, 0]
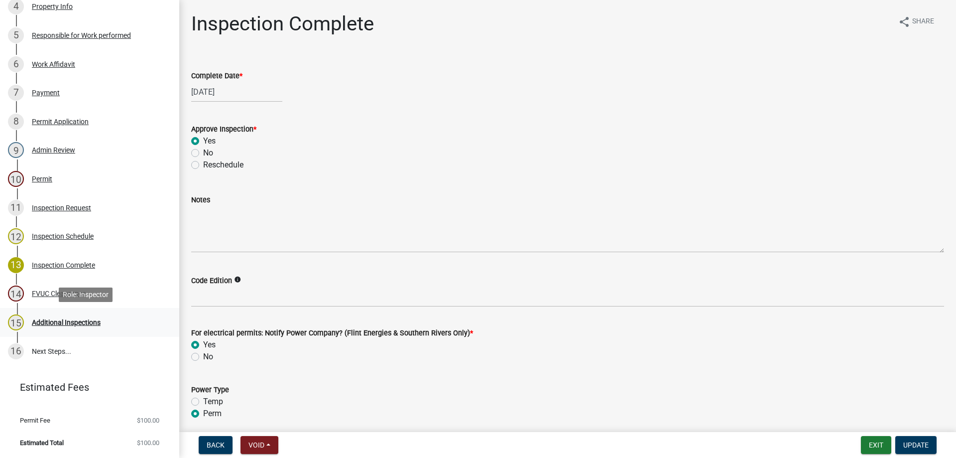
click at [81, 319] on div "Additional Inspections" at bounding box center [66, 322] width 69 height 7
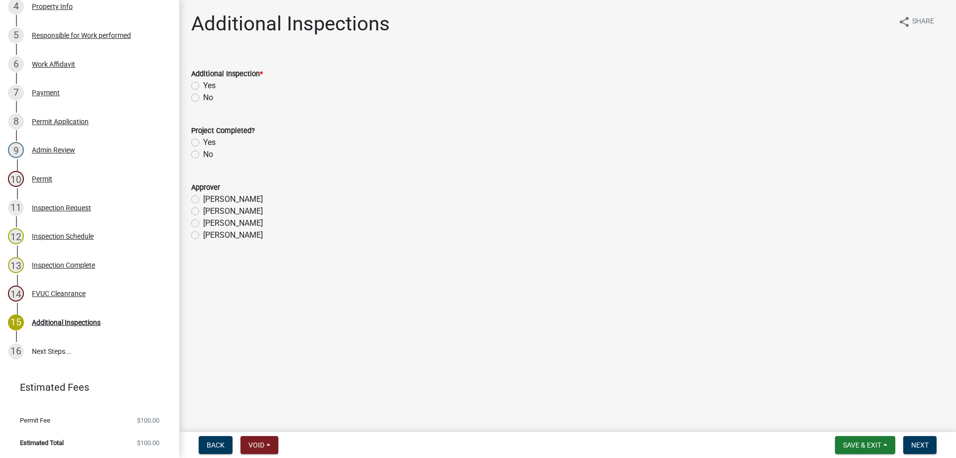
click at [203, 83] on label "Yes" at bounding box center [209, 86] width 12 height 12
click at [203, 83] on input "Yes" at bounding box center [206, 83] width 6 height 6
radio input "true"
click at [199, 98] on div "No" at bounding box center [567, 98] width 753 height 12
click at [203, 97] on label "No" at bounding box center [208, 98] width 10 height 12
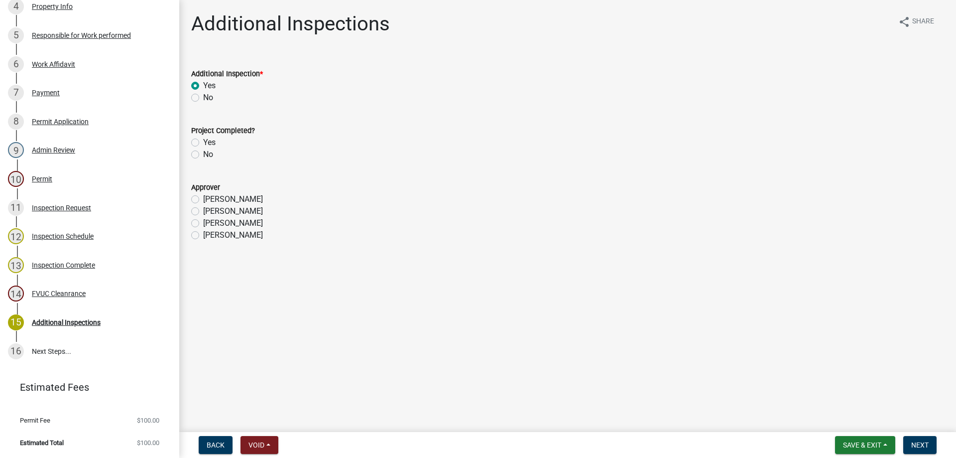
click at [203, 97] on input "No" at bounding box center [206, 95] width 6 height 6
radio input "true"
click at [203, 143] on label "Yes" at bounding box center [209, 142] width 12 height 12
click at [203, 143] on input "Yes" at bounding box center [206, 139] width 6 height 6
radio input "true"
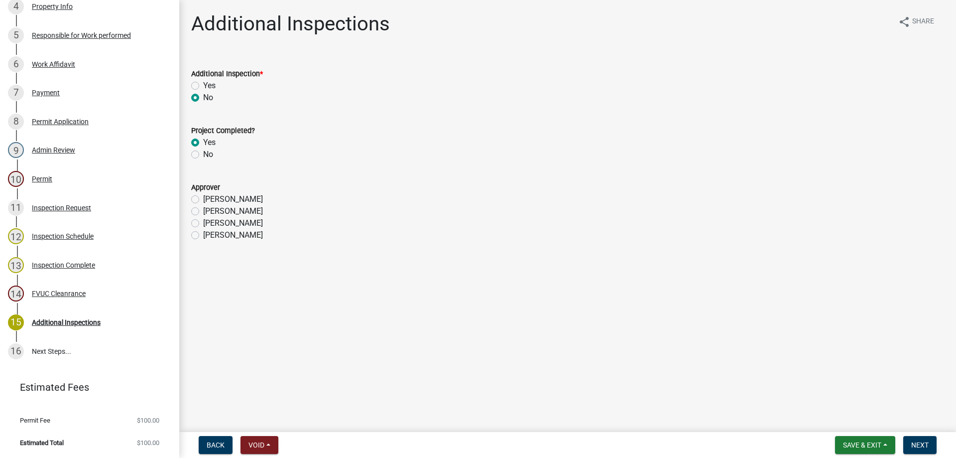
click at [203, 235] on label "[PERSON_NAME]" at bounding box center [233, 235] width 60 height 12
click at [203, 235] on input "[PERSON_NAME]" at bounding box center [206, 232] width 6 height 6
radio input "true"
click at [930, 446] on button "Next" at bounding box center [920, 445] width 33 height 18
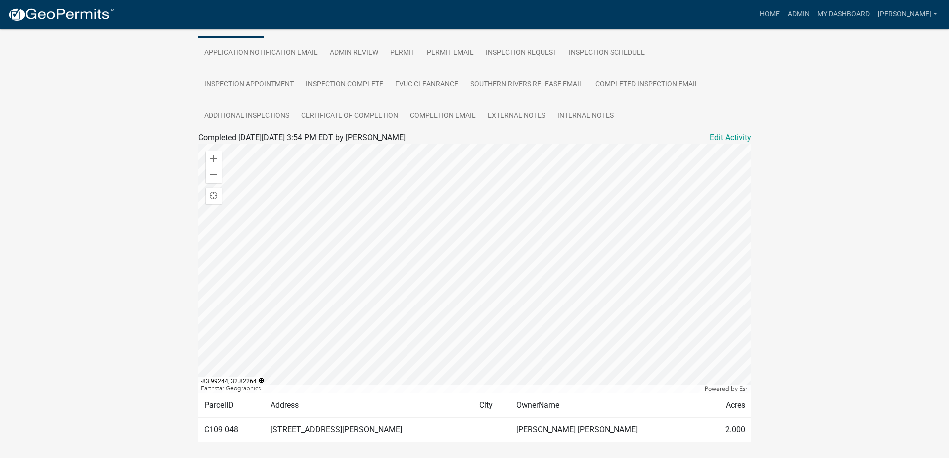
scroll to position [180, 0]
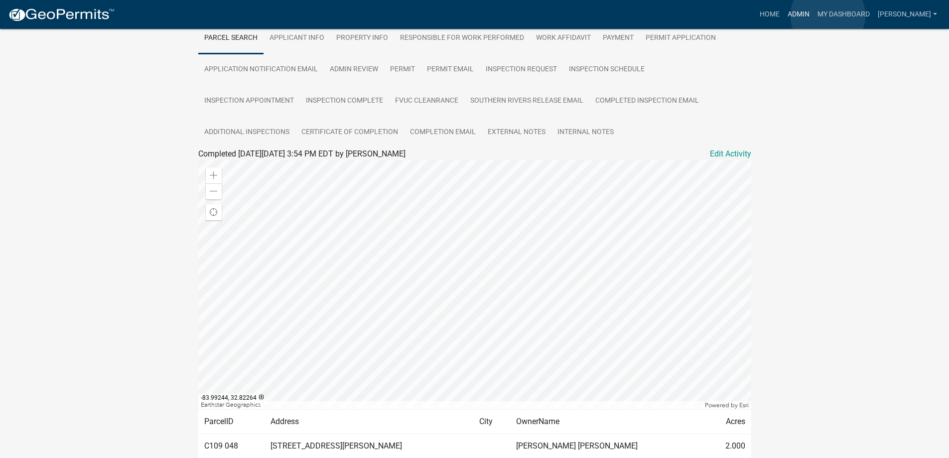
click at [813, 15] on link "Admin" at bounding box center [799, 14] width 30 height 19
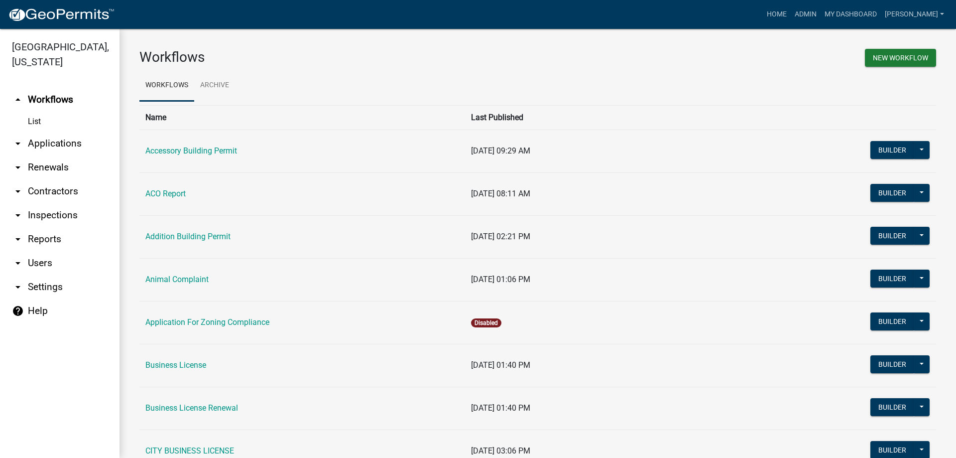
click at [67, 147] on link "arrow_drop_down Applications" at bounding box center [60, 144] width 120 height 24
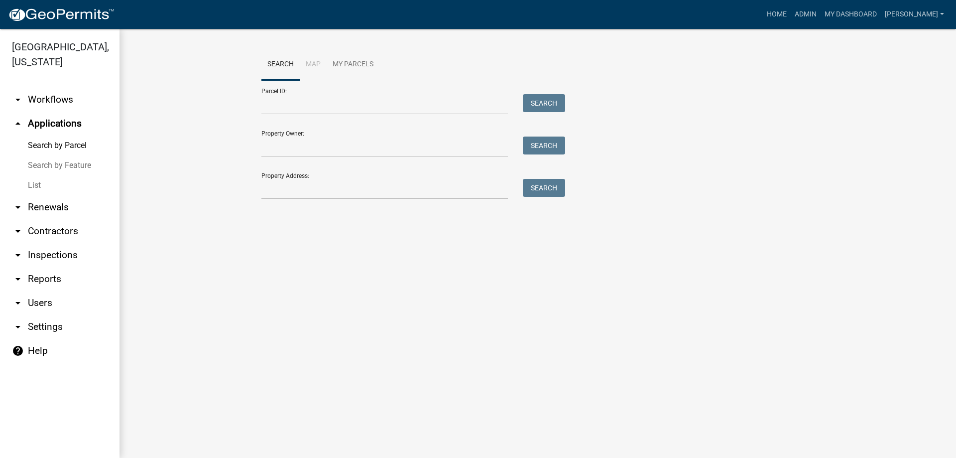
click at [48, 183] on link "List" at bounding box center [60, 185] width 120 height 20
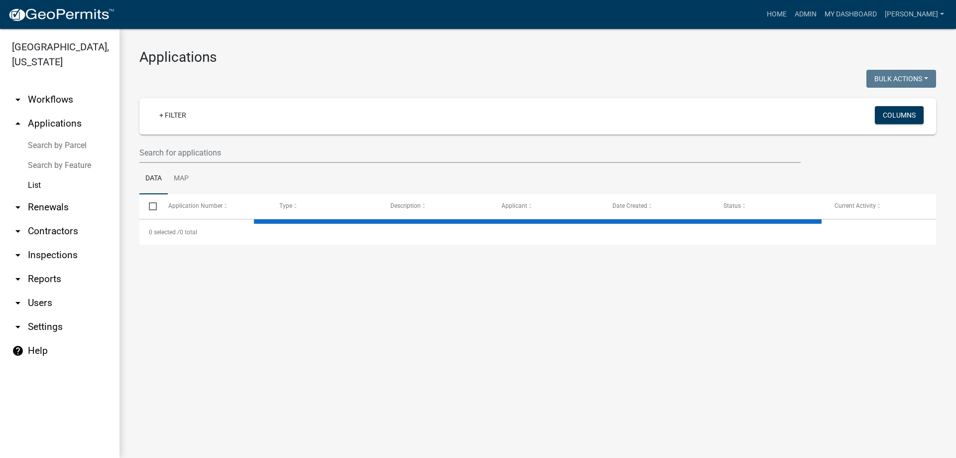
select select "3: 100"
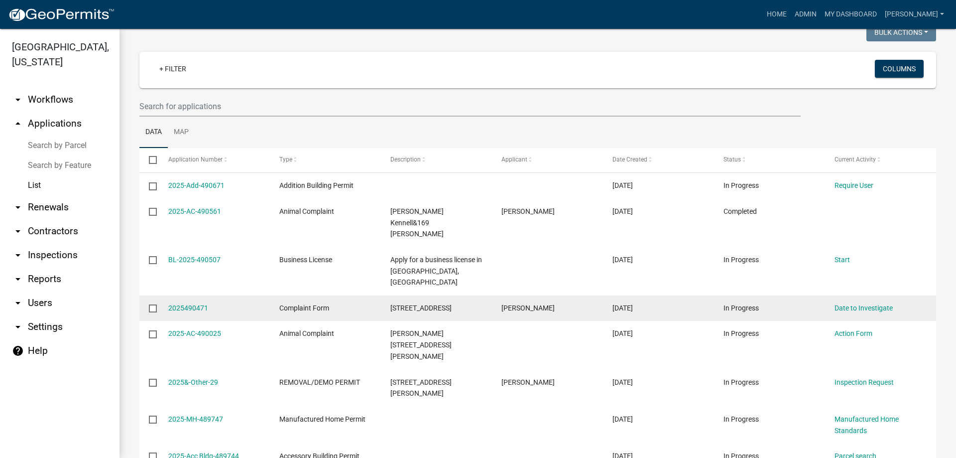
scroll to position [100, 0]
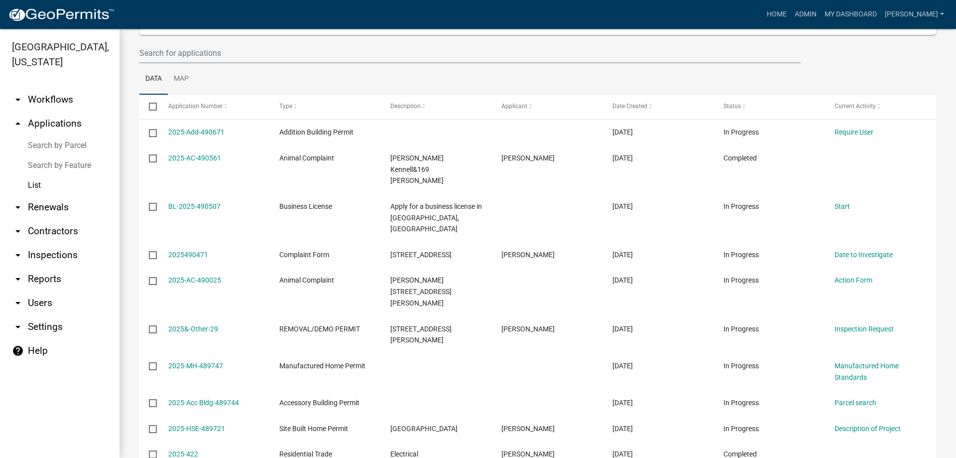
click at [59, 261] on link "arrow_drop_down Inspections" at bounding box center [60, 255] width 120 height 24
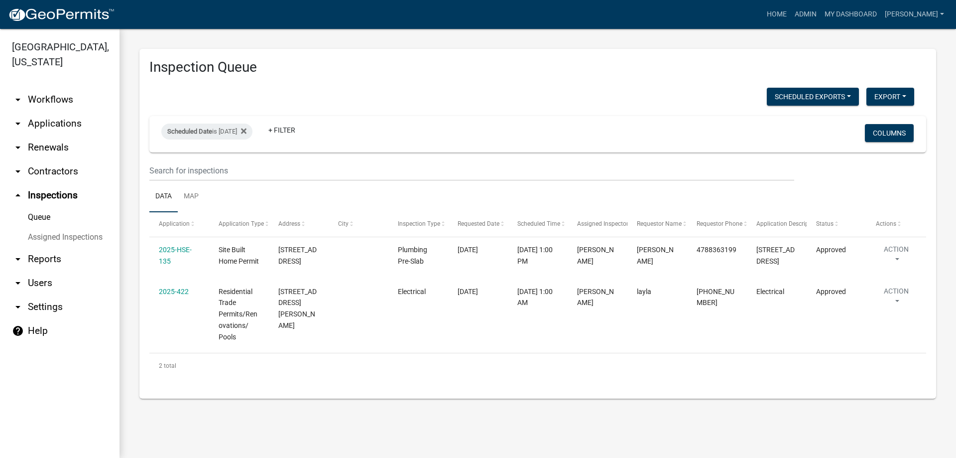
click at [52, 116] on link "arrow_drop_down Applications" at bounding box center [60, 124] width 120 height 24
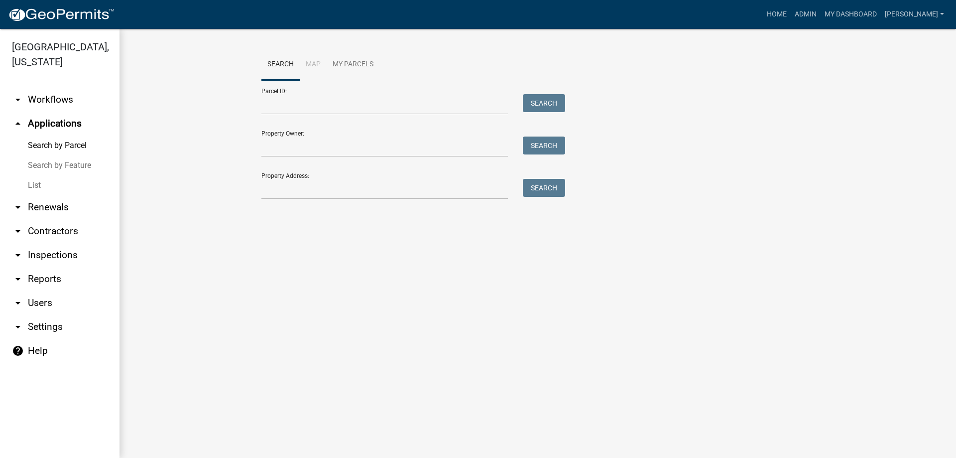
click at [63, 149] on link "Search by Parcel" at bounding box center [60, 145] width 120 height 20
click at [60, 164] on link "Search by Feature" at bounding box center [60, 165] width 120 height 20
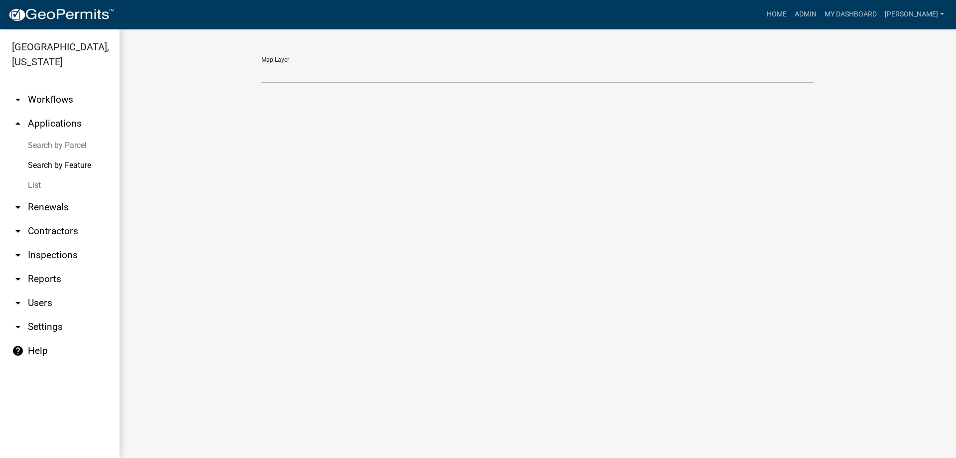
click at [51, 176] on link "List" at bounding box center [60, 185] width 120 height 20
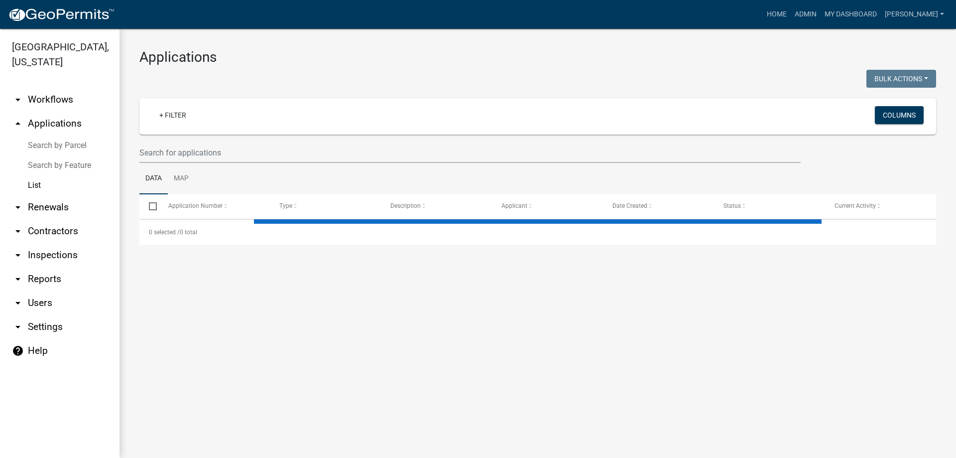
select select "3: 100"
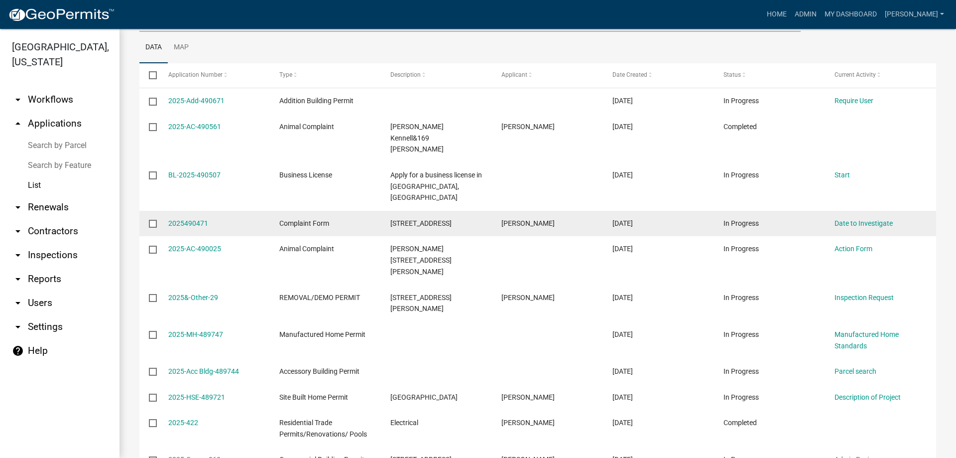
scroll to position [50, 0]
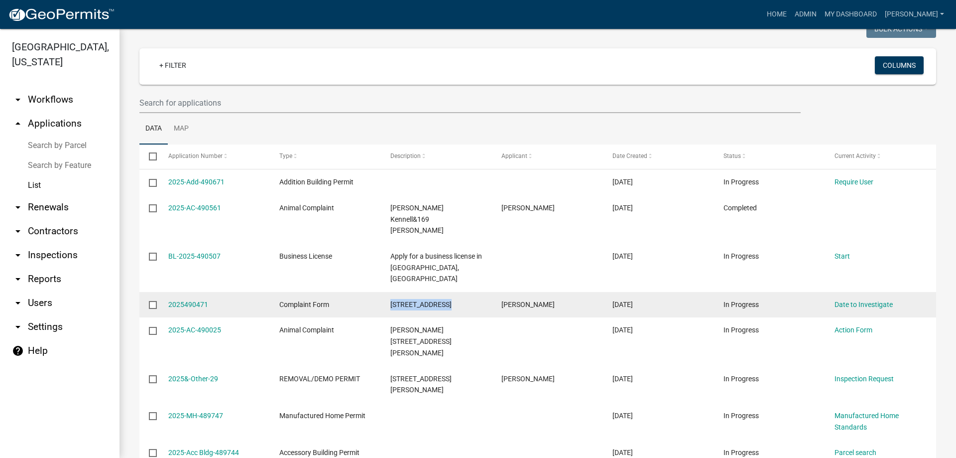
drag, startPoint x: 389, startPoint y: 283, endPoint x: 455, endPoint y: 278, distance: 66.5
click at [455, 292] on datatable-body-cell "[STREET_ADDRESS]" at bounding box center [436, 305] width 111 height 26
copy span "[STREET_ADDRESS]"
click at [188, 300] on link "2025490471" at bounding box center [188, 304] width 40 height 8
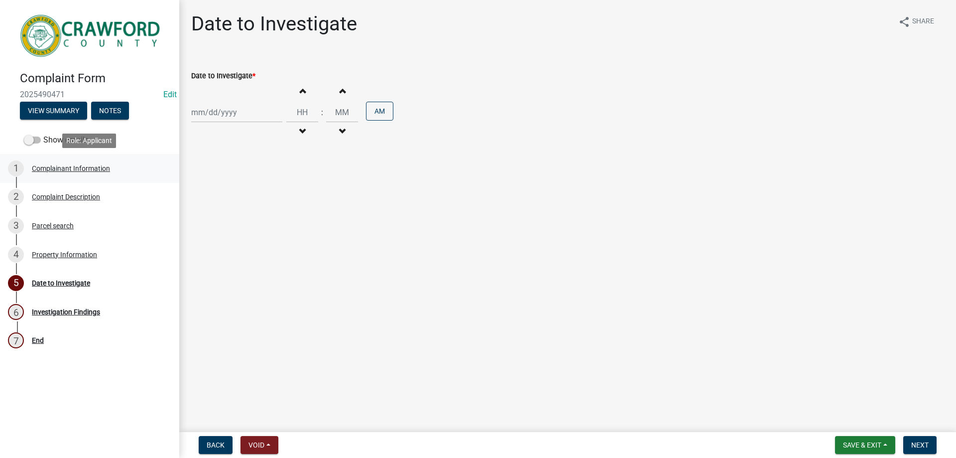
click at [102, 167] on div "Complainant Information" at bounding box center [71, 168] width 78 height 7
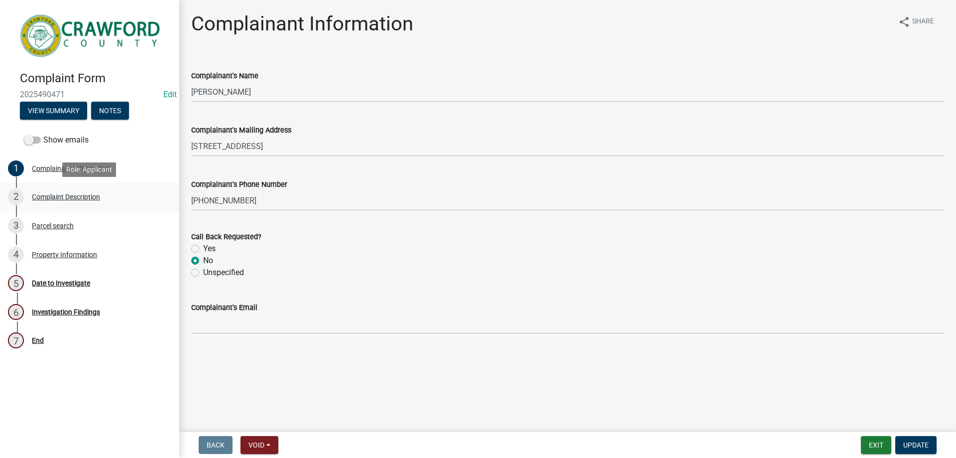
click at [85, 199] on div "Complaint Description" at bounding box center [66, 196] width 68 height 7
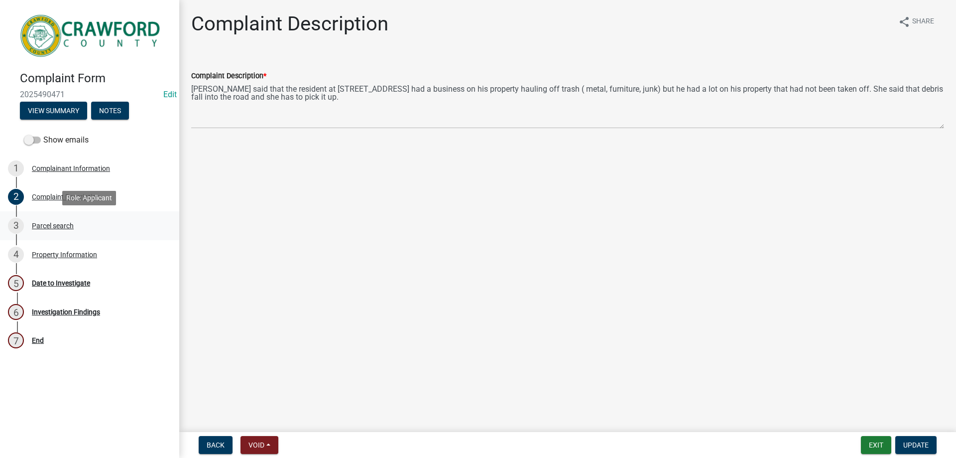
click at [71, 222] on div "Parcel search" at bounding box center [53, 225] width 42 height 7
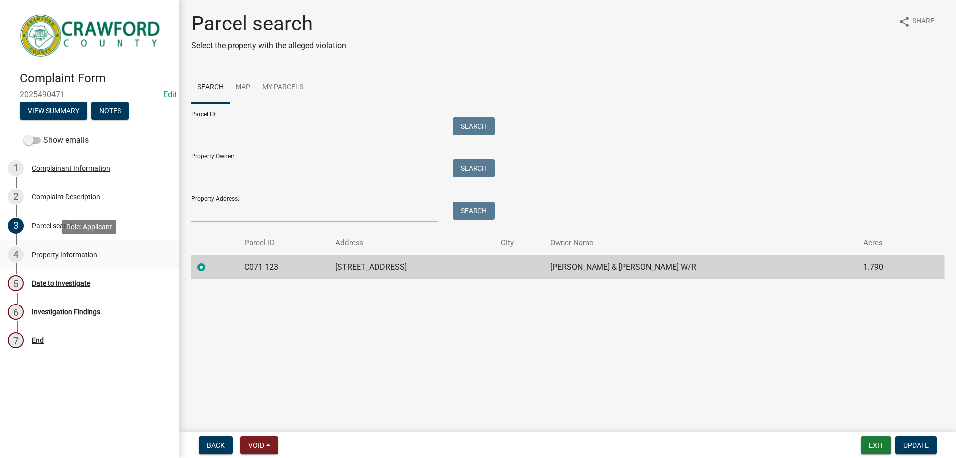
click at [88, 264] on link "4 Property Information" at bounding box center [89, 254] width 179 height 29
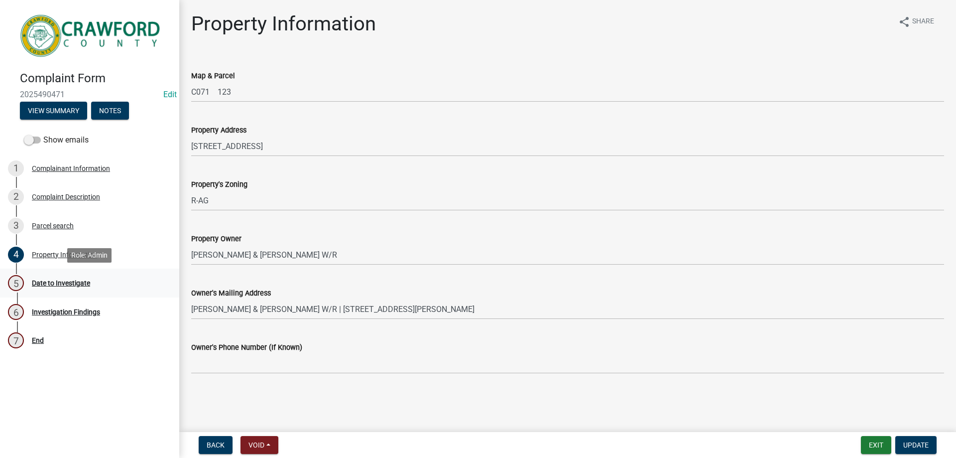
click at [85, 277] on div "5 Date to Investigate" at bounding box center [85, 283] width 155 height 16
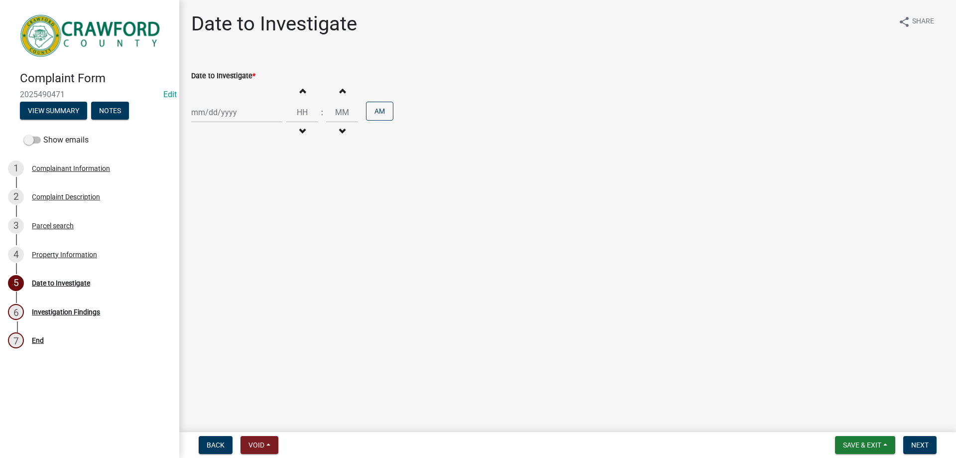
drag, startPoint x: 213, startPoint y: 126, endPoint x: 215, endPoint y: 115, distance: 11.2
click at [213, 126] on div "Increment hours Decrement hours : Increment minutes Decrement minutes AM" at bounding box center [567, 112] width 753 height 61
click at [215, 115] on div at bounding box center [236, 112] width 91 height 20
select select "10"
select select "2025"
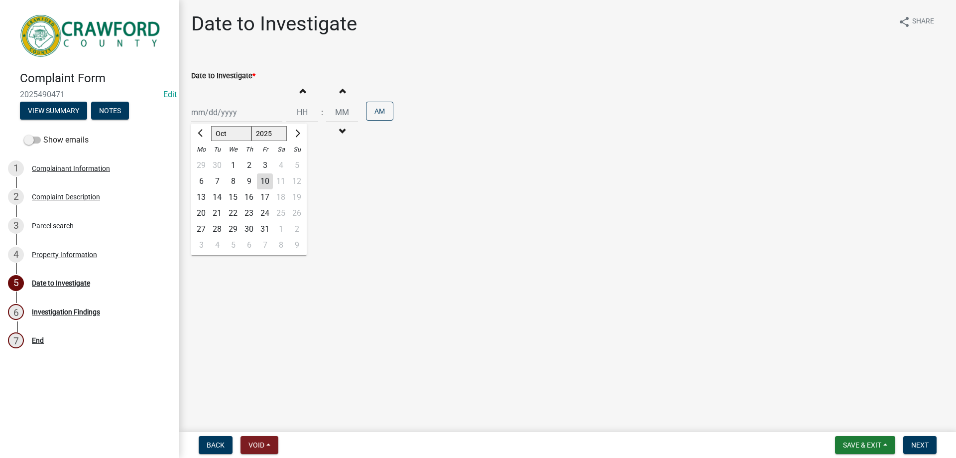
click at [265, 178] on div "10" at bounding box center [265, 181] width 16 height 16
type input "10/10/2025"
click at [303, 88] on button "Increment hours" at bounding box center [302, 91] width 21 height 18
type input "01"
type input "00"
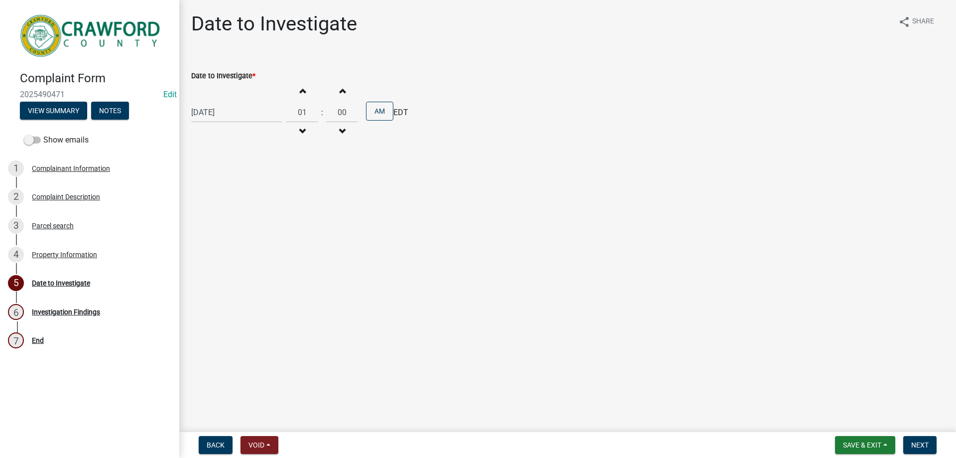
click at [301, 91] on span "button" at bounding box center [302, 91] width 5 height 8
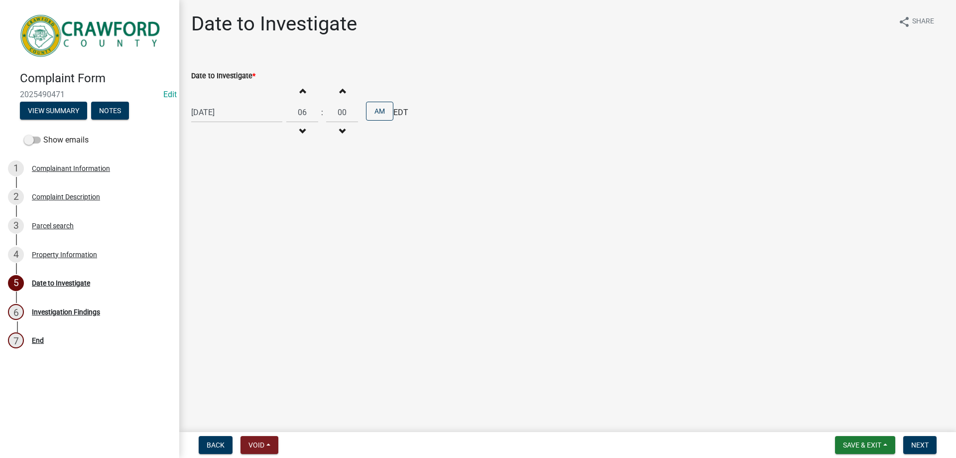
click at [301, 91] on span "button" at bounding box center [302, 91] width 5 height 8
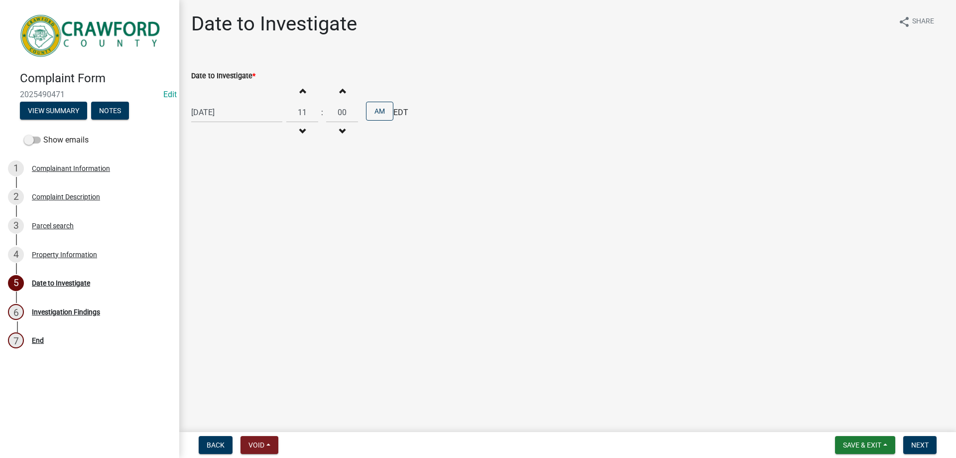
click at [305, 127] on button "Decrement hours" at bounding box center [302, 132] width 21 height 18
type input "10"
click at [337, 96] on button "Increment minutes" at bounding box center [342, 91] width 21 height 18
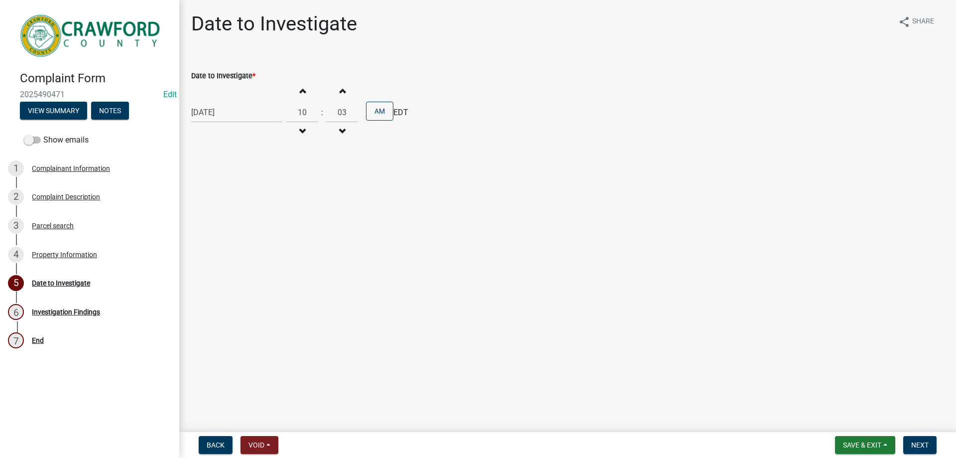
click at [337, 96] on button "Increment minutes" at bounding box center [342, 91] width 21 height 18
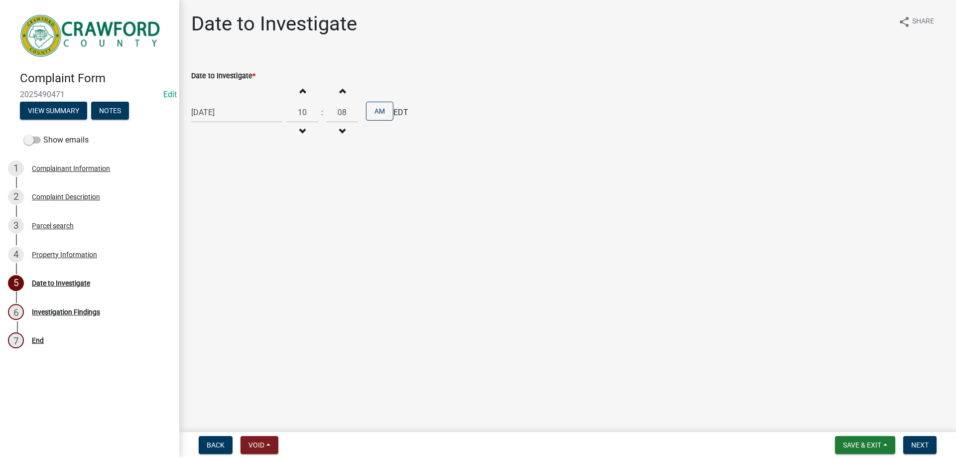
click at [337, 96] on button "Increment minutes" at bounding box center [342, 91] width 21 height 18
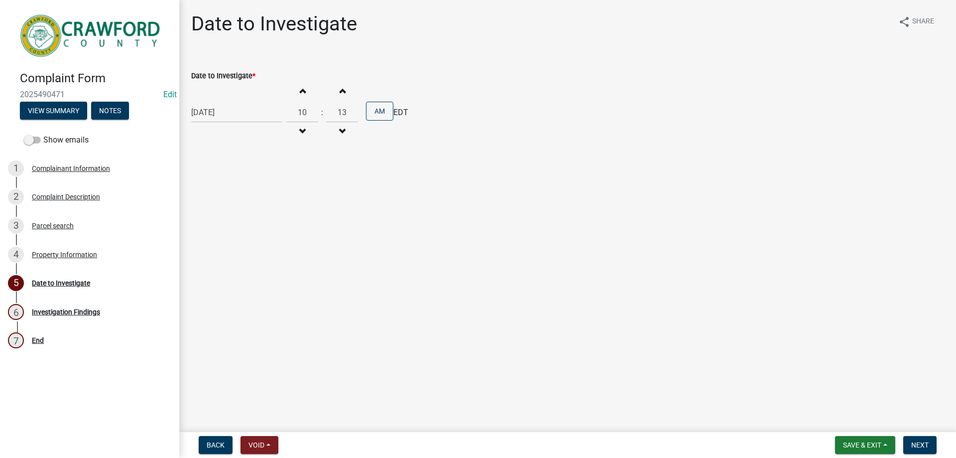
click at [337, 96] on button "Increment minutes" at bounding box center [342, 91] width 21 height 18
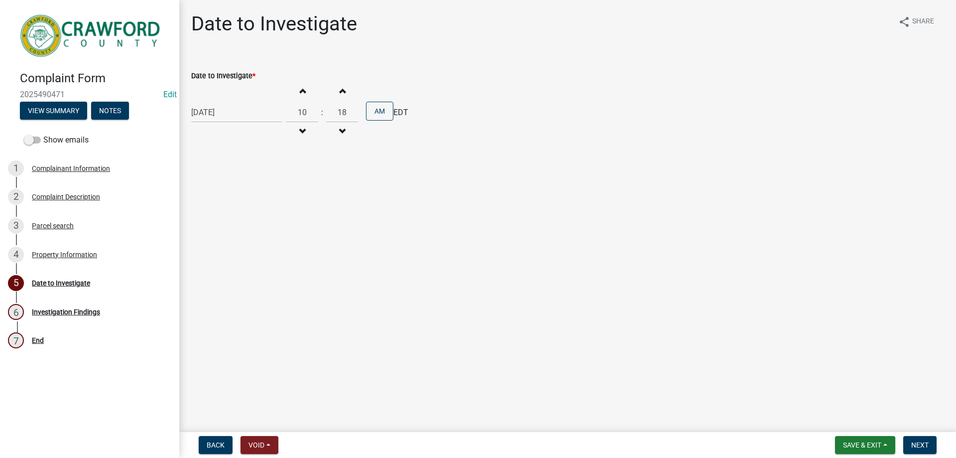
click at [337, 96] on button "Increment minutes" at bounding box center [342, 91] width 21 height 18
drag, startPoint x: 337, startPoint y: 92, endPoint x: 322, endPoint y: 97, distance: 15.8
click at [326, 99] on div "Increment minutes 21 Decrement minutes" at bounding box center [342, 112] width 32 height 61
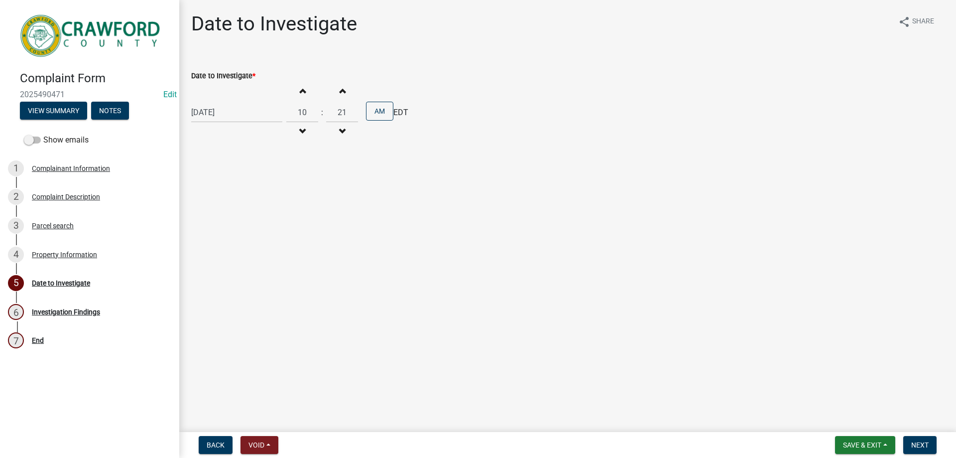
click at [332, 91] on button "Increment minutes" at bounding box center [342, 91] width 21 height 18
click at [340, 87] on span "button" at bounding box center [342, 91] width 5 height 8
click at [340, 86] on button "Increment minutes" at bounding box center [342, 91] width 21 height 18
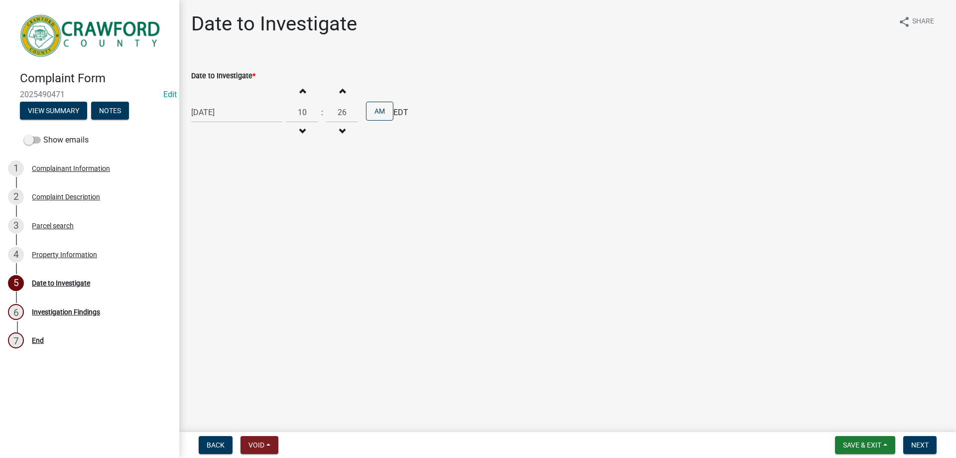
click at [340, 86] on button "Increment minutes" at bounding box center [342, 91] width 21 height 18
type input "30"
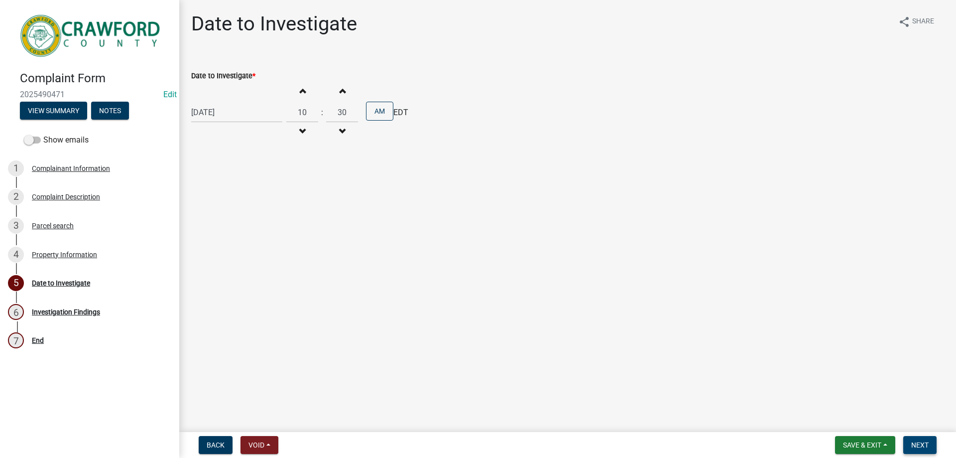
click at [921, 439] on button "Next" at bounding box center [920, 445] width 33 height 18
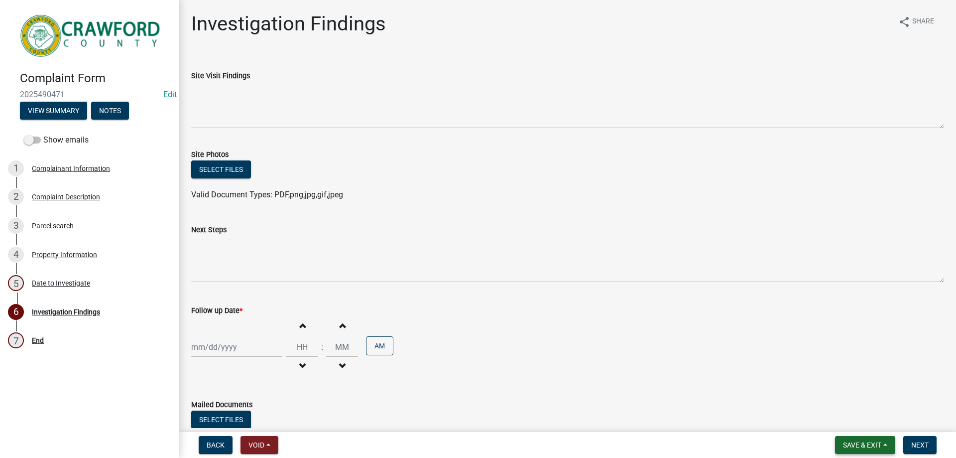
click at [841, 440] on button "Save & Exit" at bounding box center [865, 445] width 60 height 18
click at [847, 416] on button "Save & Exit" at bounding box center [856, 419] width 80 height 24
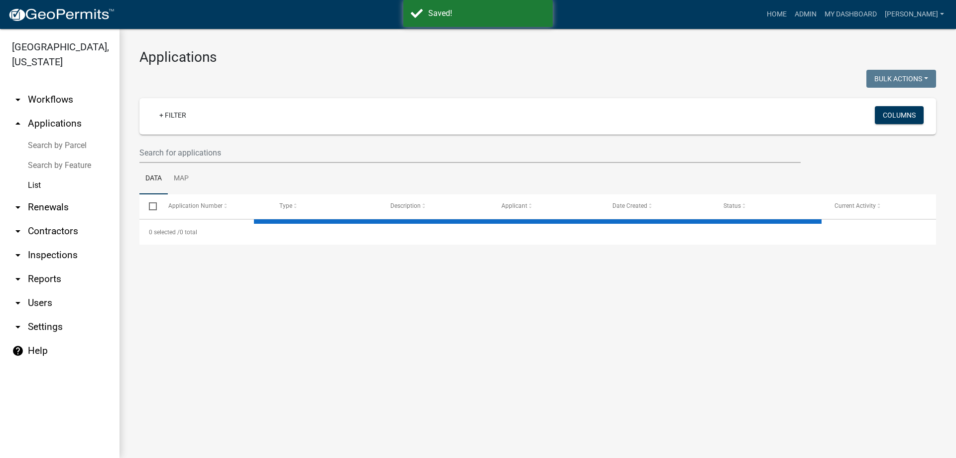
select select "3: 100"
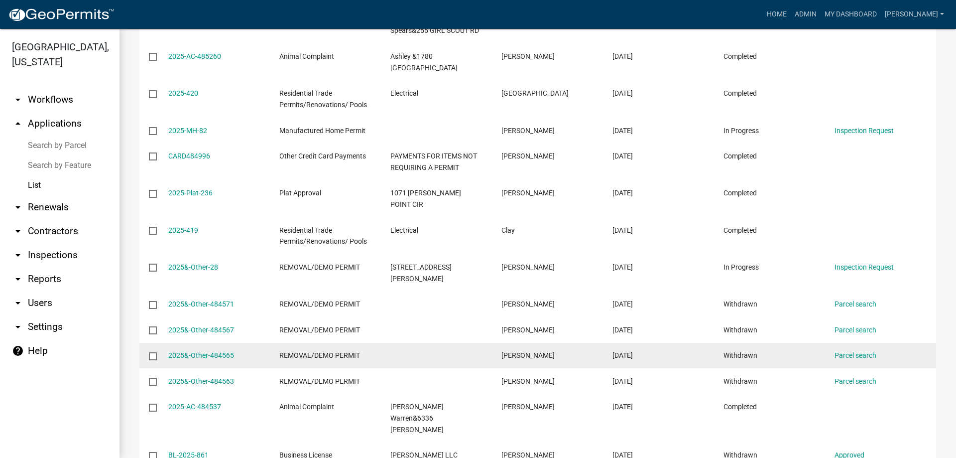
scroll to position [1743, 0]
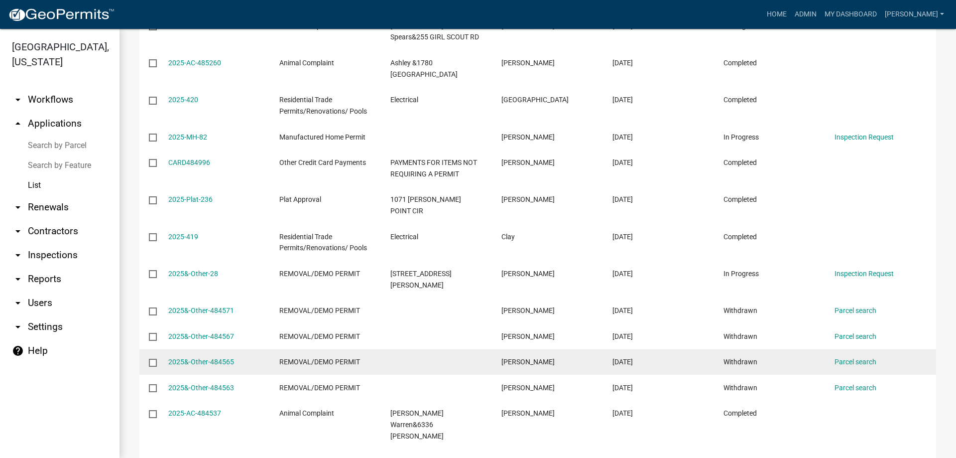
click at [151, 359] on input "checkbox" at bounding box center [152, 362] width 6 height 6
checkbox input "true"
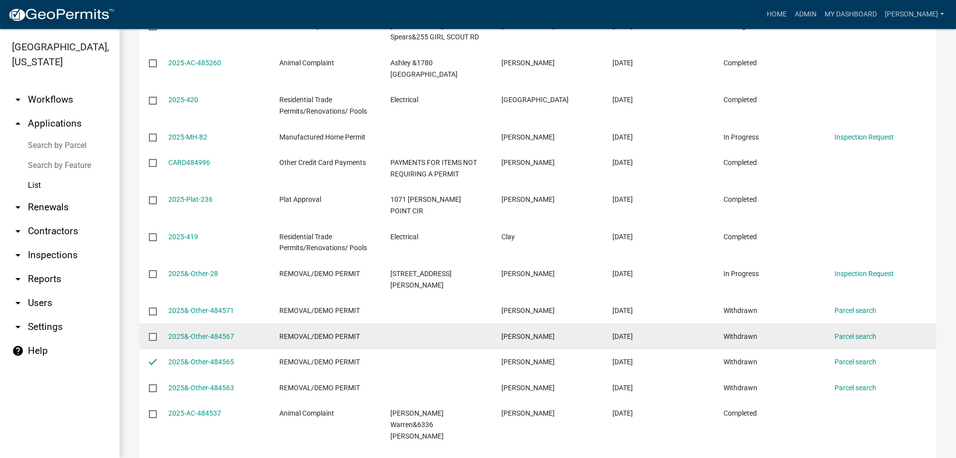
click at [148, 323] on datatable-body-cell at bounding box center [148, 336] width 19 height 26
click at [153, 333] on input "checkbox" at bounding box center [152, 336] width 6 height 6
checkbox input "true"
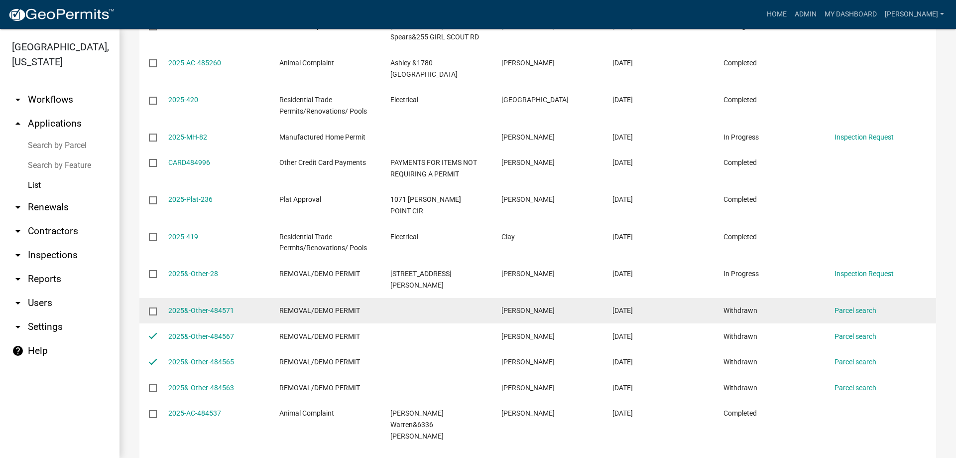
click at [153, 298] on datatable-body-cell at bounding box center [148, 311] width 19 height 26
click at [153, 307] on input "checkbox" at bounding box center [152, 310] width 6 height 6
checkbox input "true"
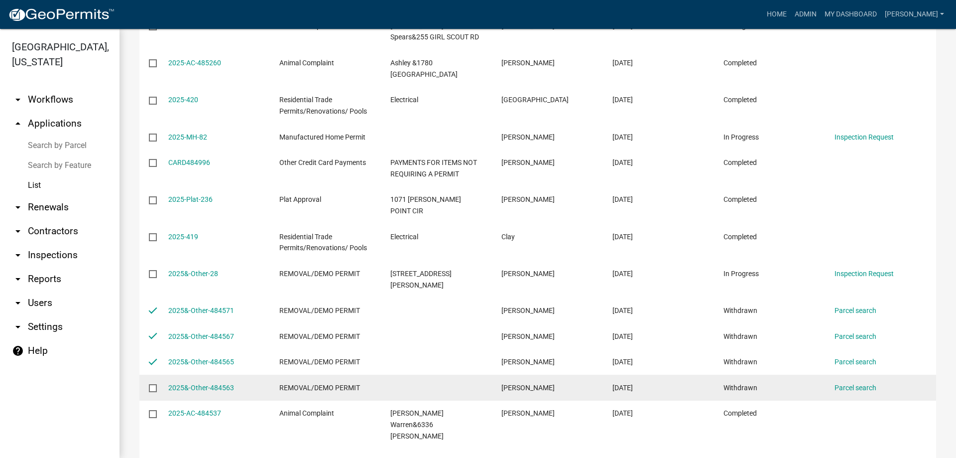
click at [148, 375] on datatable-body-cell at bounding box center [148, 388] width 19 height 26
click at [155, 384] on input "checkbox" at bounding box center [152, 387] width 6 height 6
checkbox input "true"
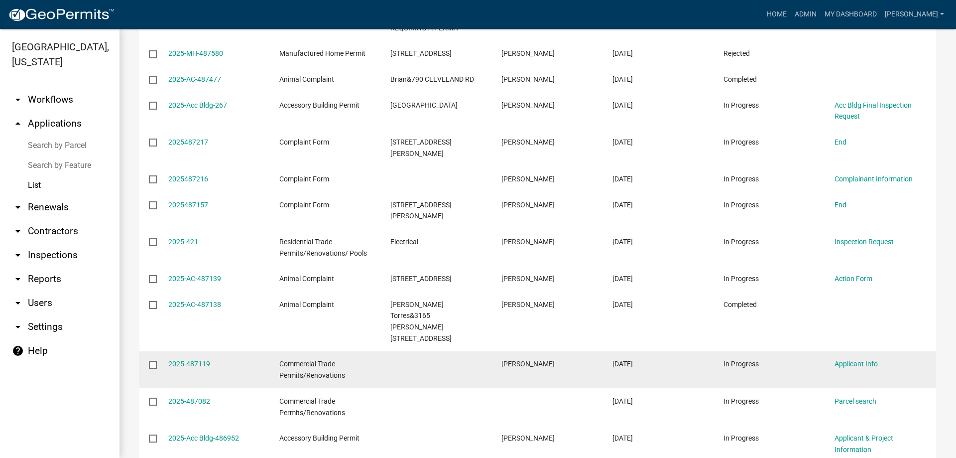
scroll to position [797, 0]
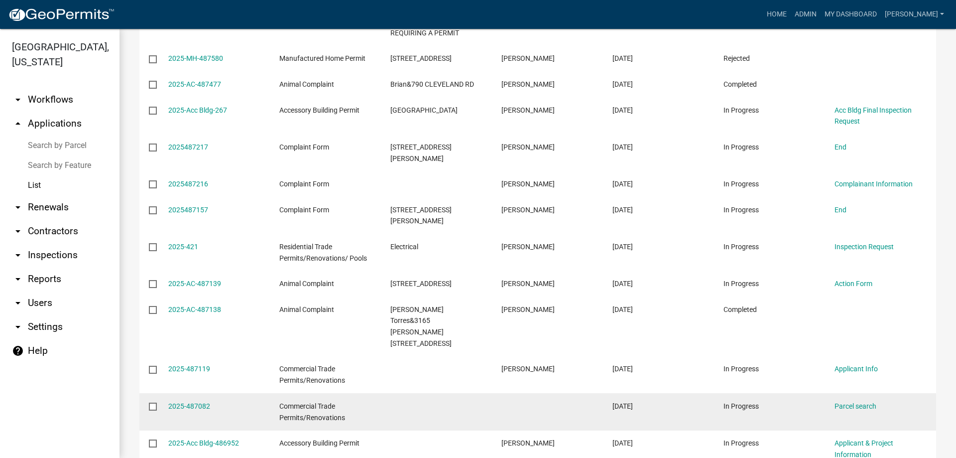
click at [154, 402] on input "checkbox" at bounding box center [152, 405] width 6 height 6
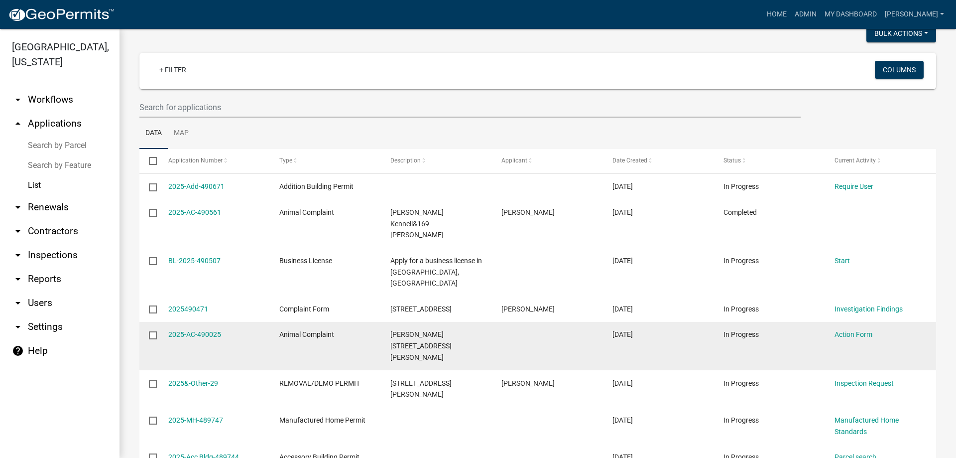
scroll to position [0, 0]
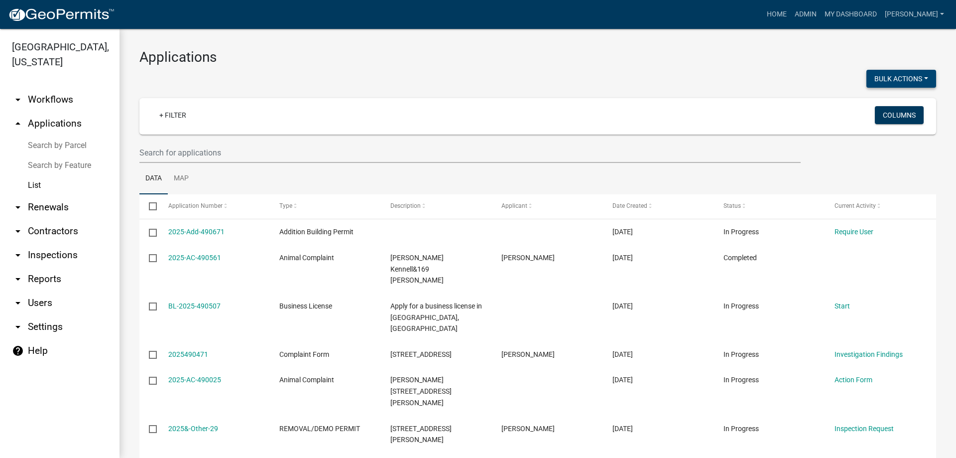
click at [900, 80] on button "Bulk Actions" at bounding box center [902, 79] width 70 height 18
click at [890, 178] on button "Withdraw" at bounding box center [897, 176] width 80 height 24
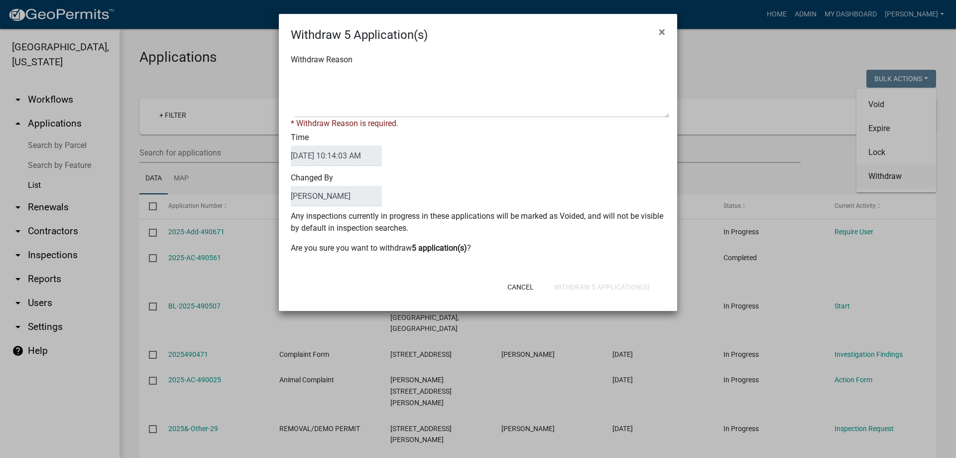
checkbox input "false"
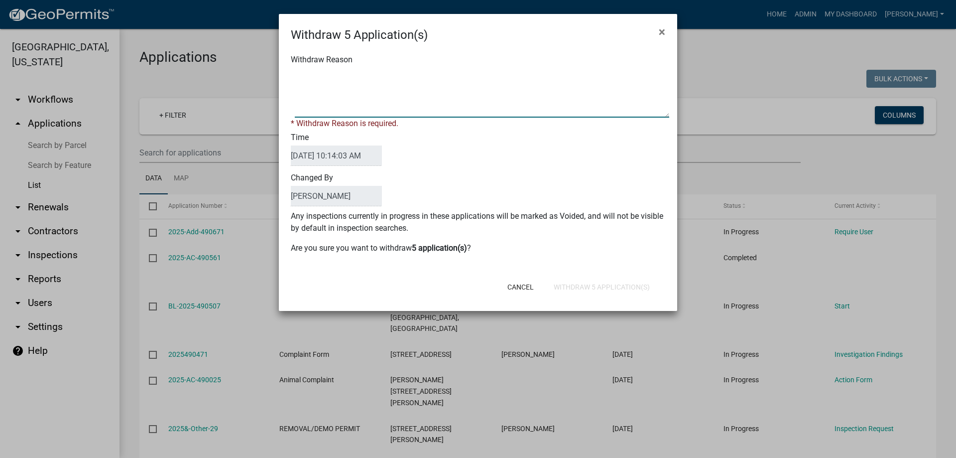
click at [421, 109] on textarea "Withdraw Reason" at bounding box center [482, 93] width 375 height 50
type textarea "did other app"
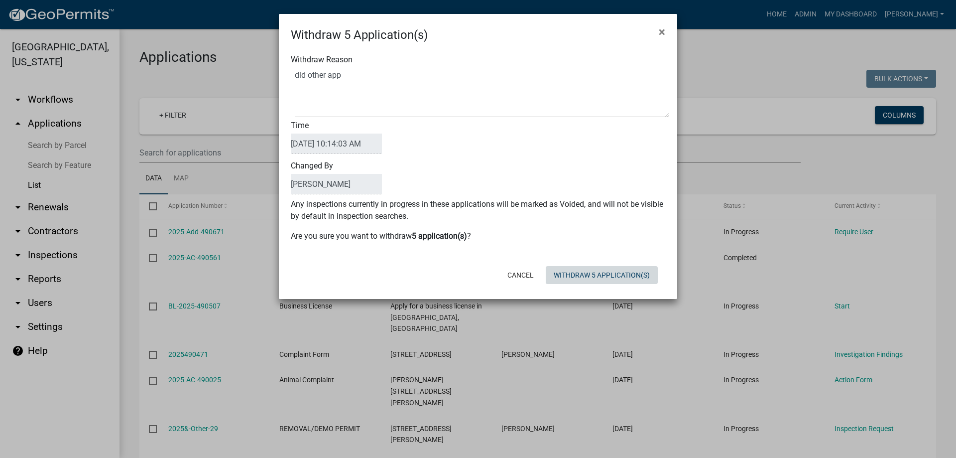
click at [559, 294] on div "Withdraw 5 Application(s) × Withdraw Reason Time 10/10/2025 10:14:03 AM Changed…" at bounding box center [478, 156] width 398 height 285
click at [571, 278] on button "Withdraw 5 Application(s)" at bounding box center [602, 275] width 112 height 18
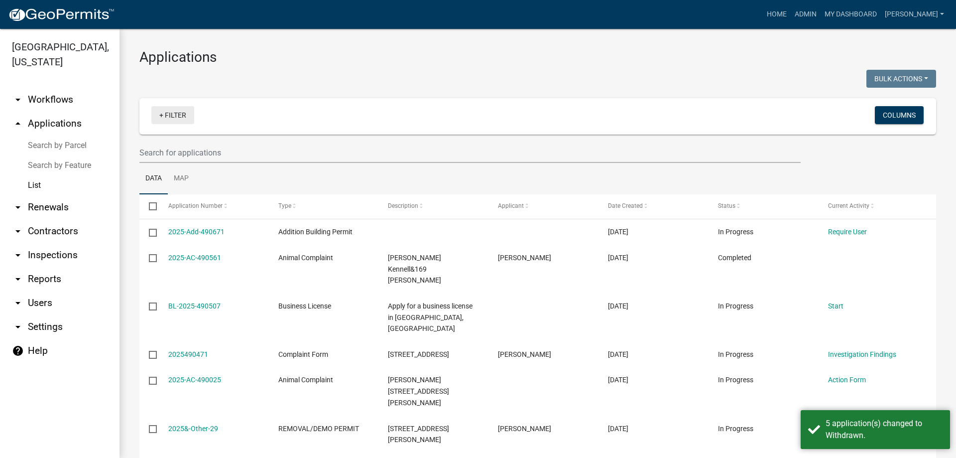
click at [163, 122] on link "+ Filter" at bounding box center [172, 115] width 43 height 18
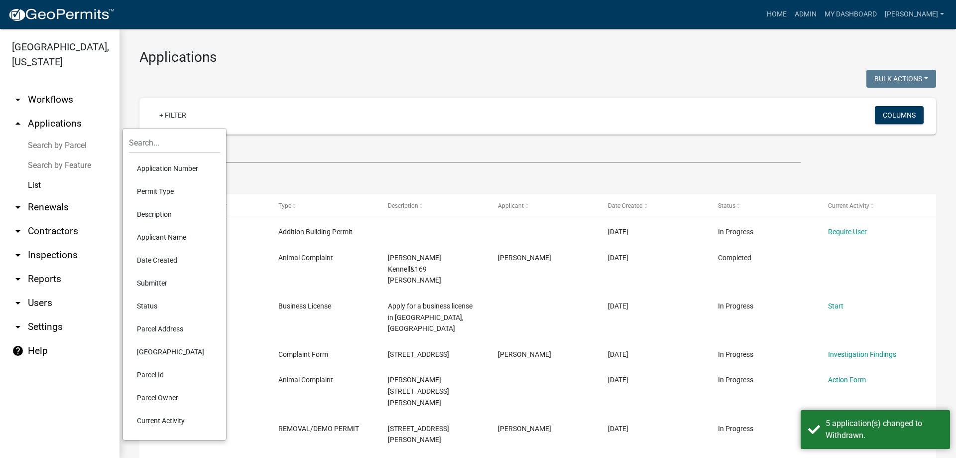
click at [166, 301] on li "Status" at bounding box center [174, 305] width 91 height 23
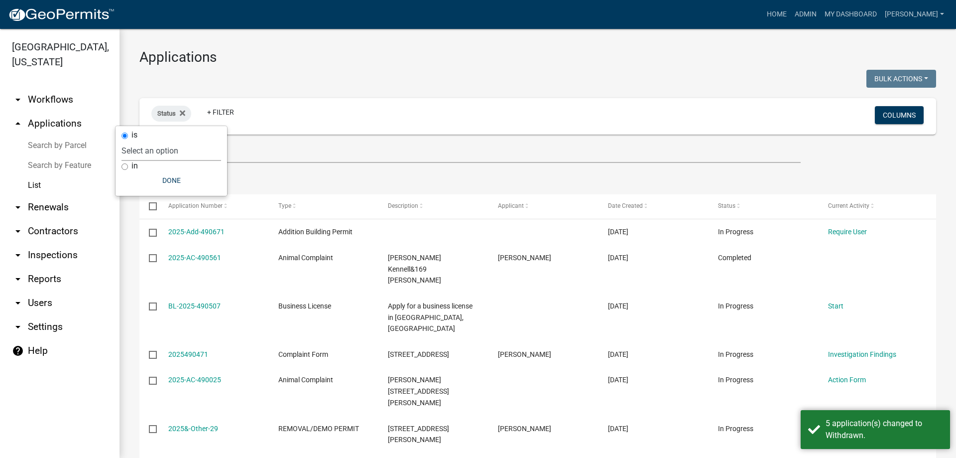
click at [174, 156] on select "Select an option Not Started In Progress Completed Expired Locked Withdrawn Voi…" at bounding box center [172, 150] width 100 height 20
select select "1"
click at [142, 140] on select "Select an option Not Started In Progress Completed Expired Locked Withdrawn Voi…" at bounding box center [172, 150] width 100 height 20
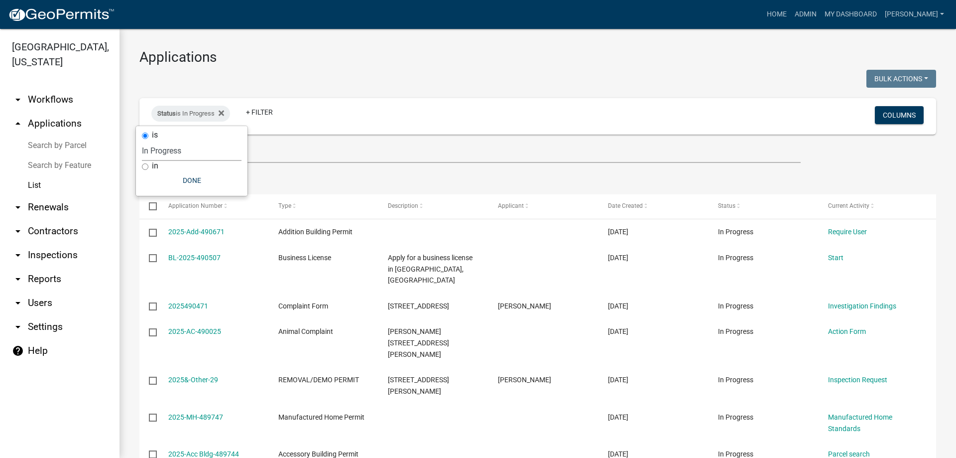
click at [877, 176] on ul "Data Map" at bounding box center [537, 178] width 797 height 31
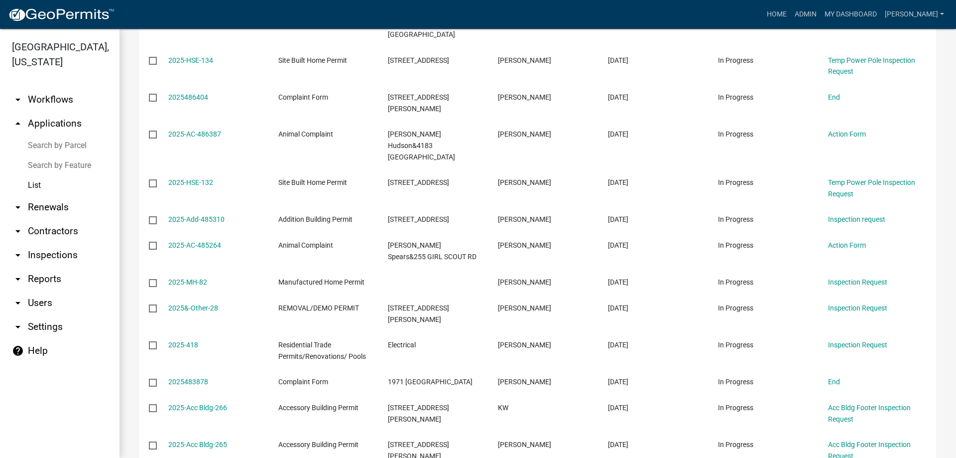
scroll to position [1096, 0]
